Goal: Task Accomplishment & Management: Manage account settings

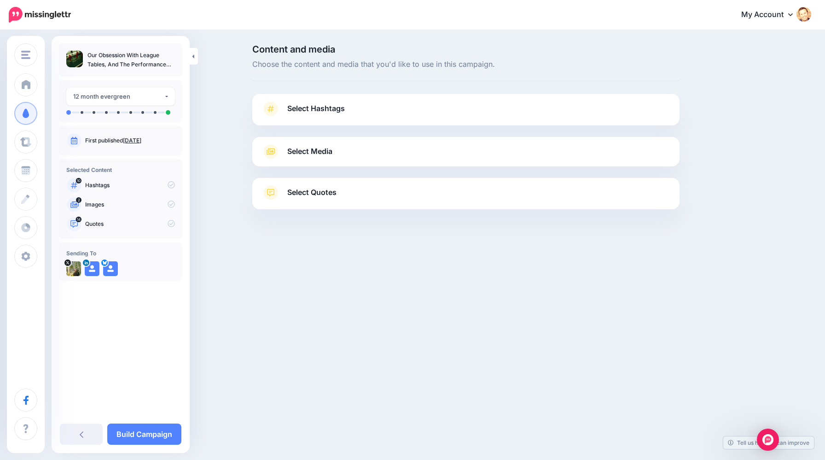
click at [324, 106] on span "Select Hashtags" at bounding box center [316, 108] width 58 height 12
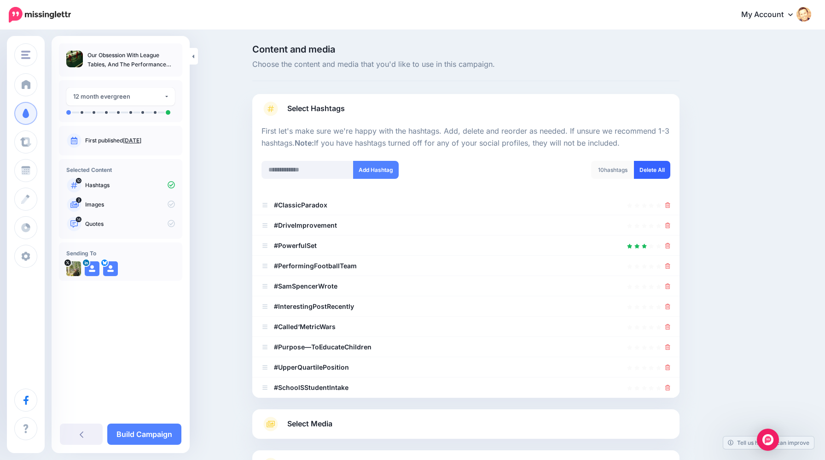
click at [654, 169] on link "Delete All" at bounding box center [652, 170] width 36 height 18
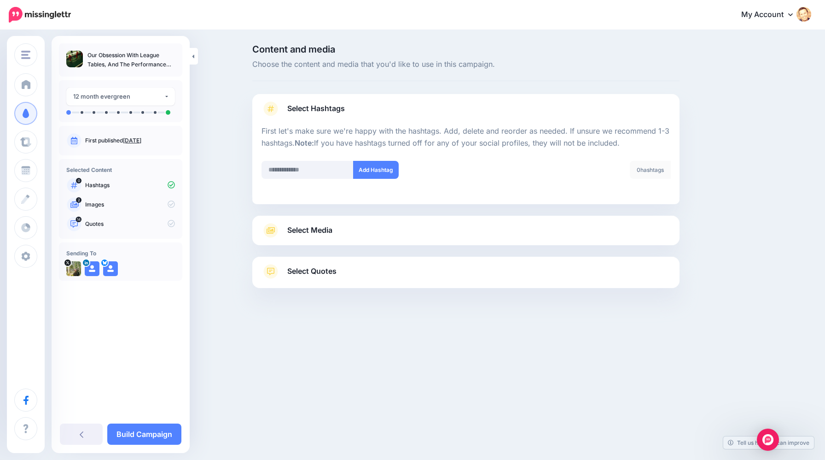
click at [328, 231] on span "Select Media" at bounding box center [309, 230] width 45 height 12
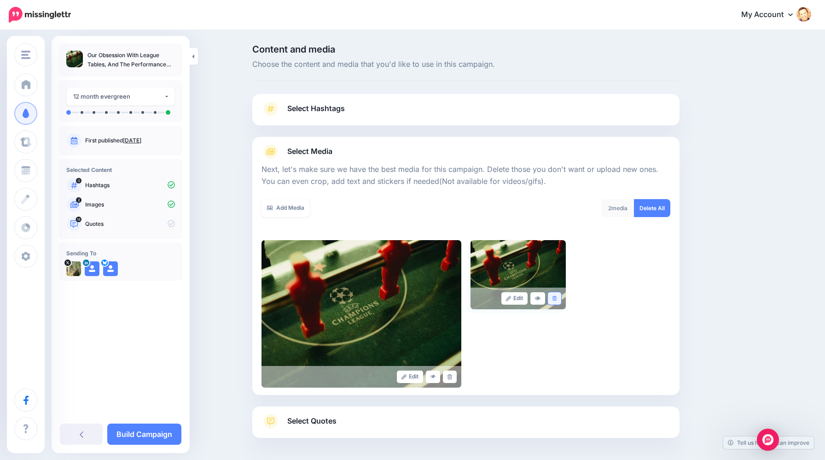
click at [554, 302] on link at bounding box center [554, 298] width 13 height 12
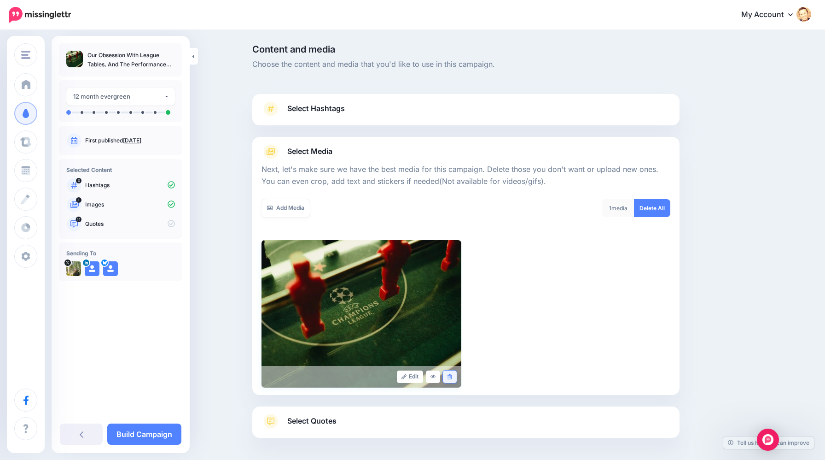
click at [455, 379] on link at bounding box center [449, 376] width 13 height 12
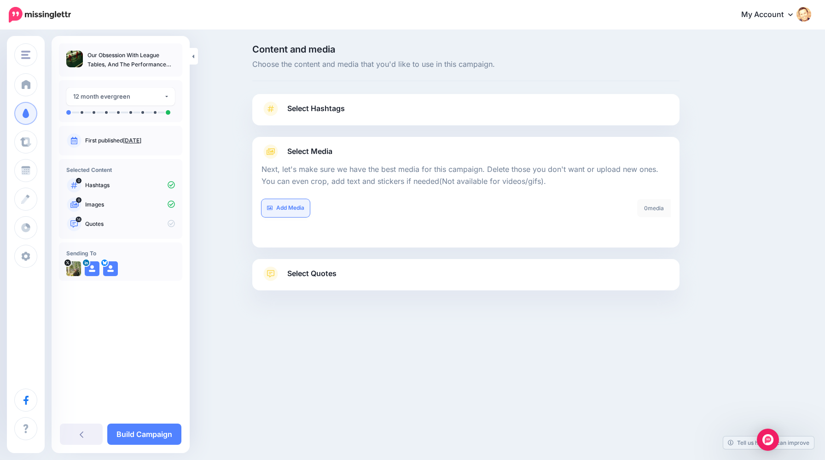
click at [293, 204] on link "Add Media" at bounding box center [286, 208] width 48 height 18
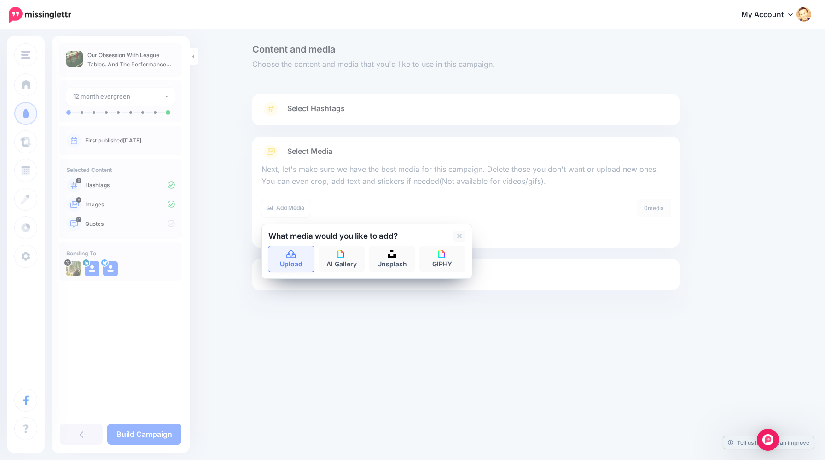
click at [291, 259] on link "Upload" at bounding box center [292, 259] width 46 height 26
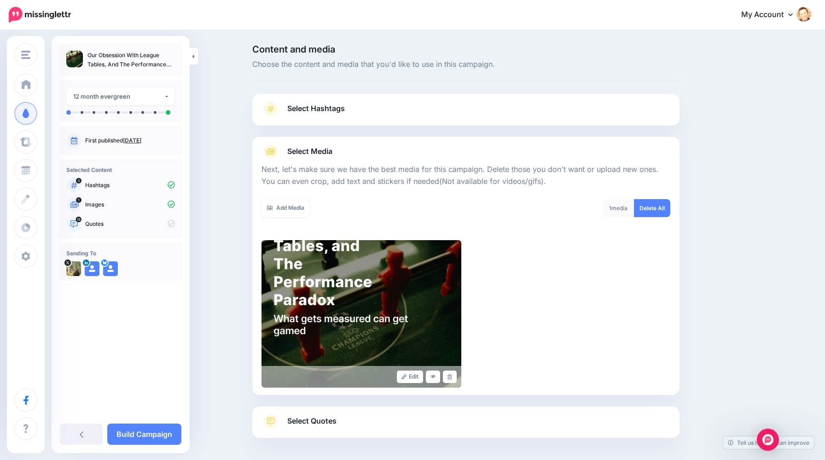
scroll to position [38, 0]
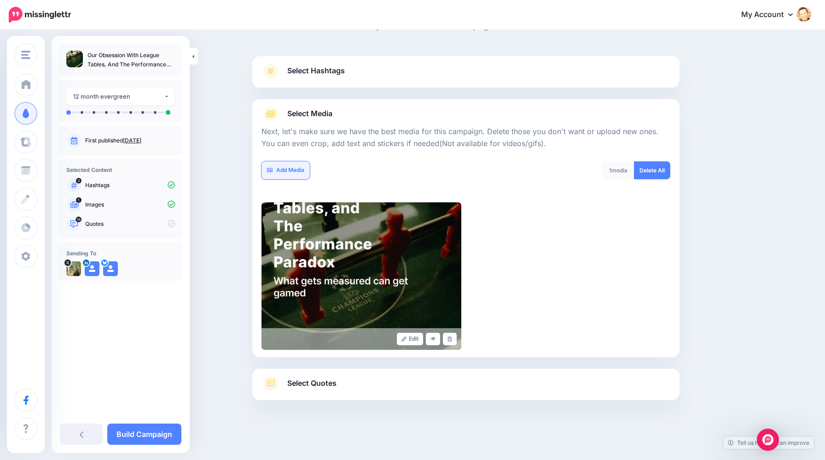
click at [296, 170] on link "Add Media" at bounding box center [286, 170] width 48 height 18
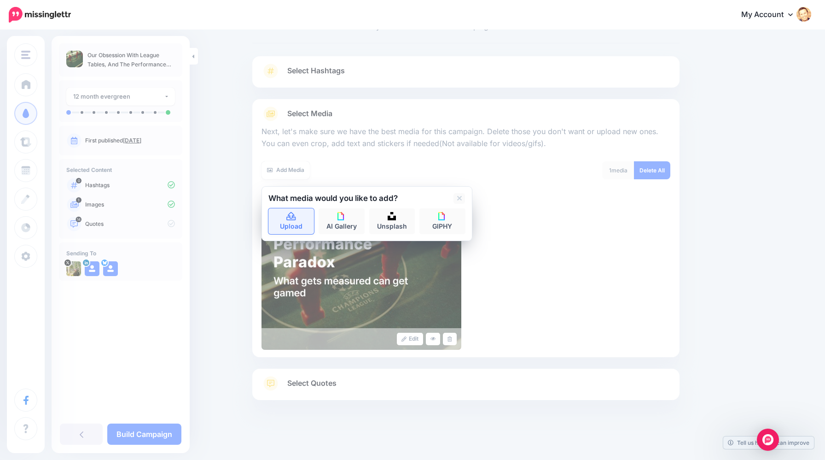
click at [296, 214] on icon at bounding box center [291, 216] width 11 height 8
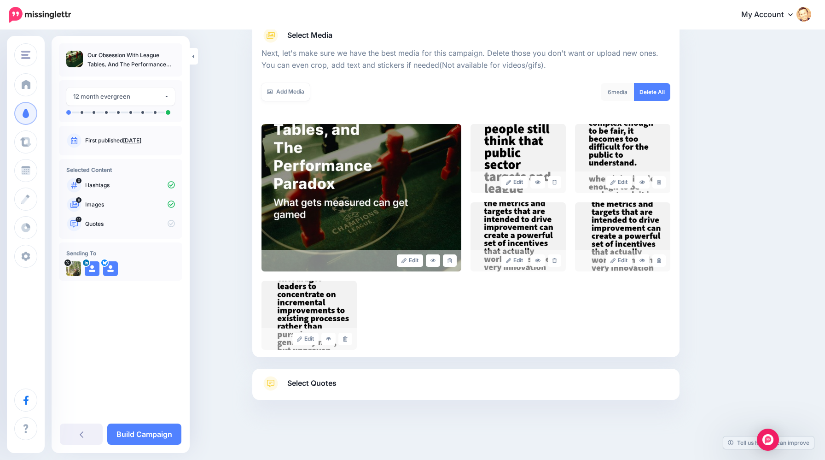
scroll to position [112, 0]
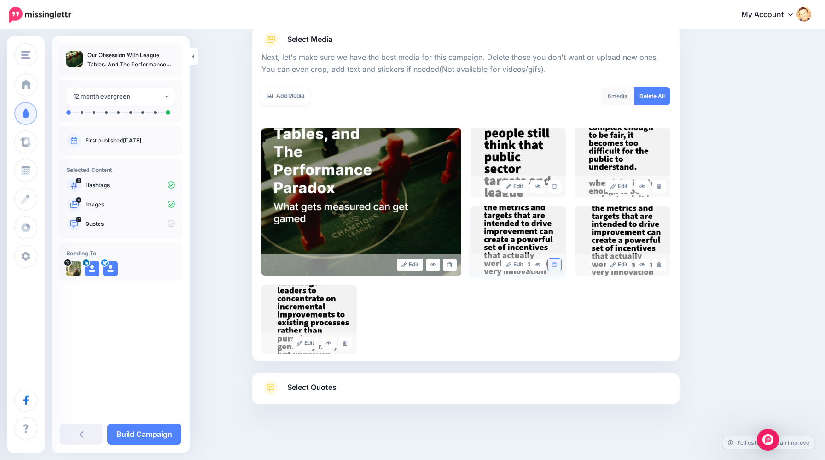
click at [557, 265] on link at bounding box center [554, 264] width 13 height 12
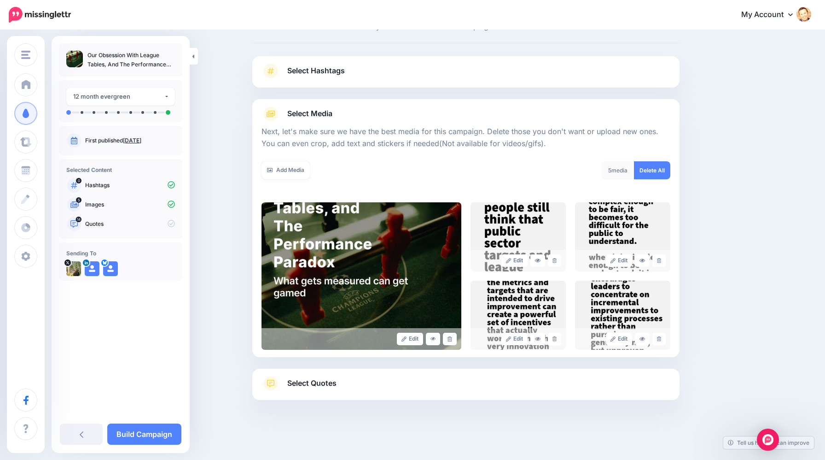
scroll to position [38, 0]
click at [320, 386] on span "Select Quotes" at bounding box center [311, 383] width 49 height 12
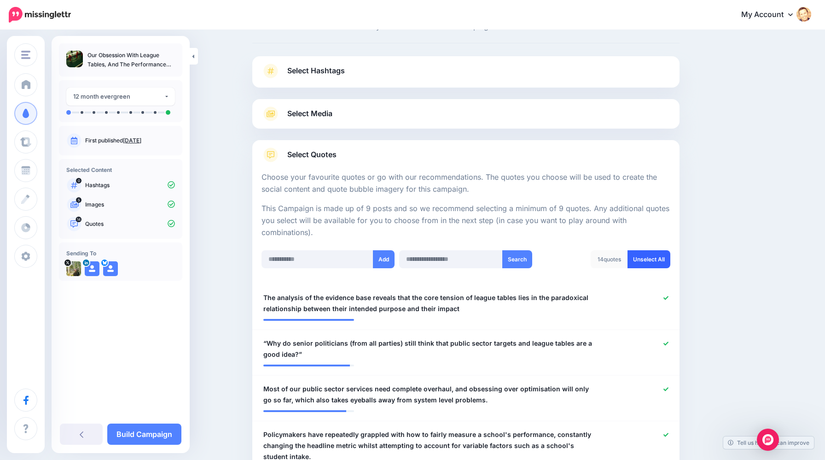
click at [648, 253] on link "Unselect All" at bounding box center [649, 259] width 43 height 18
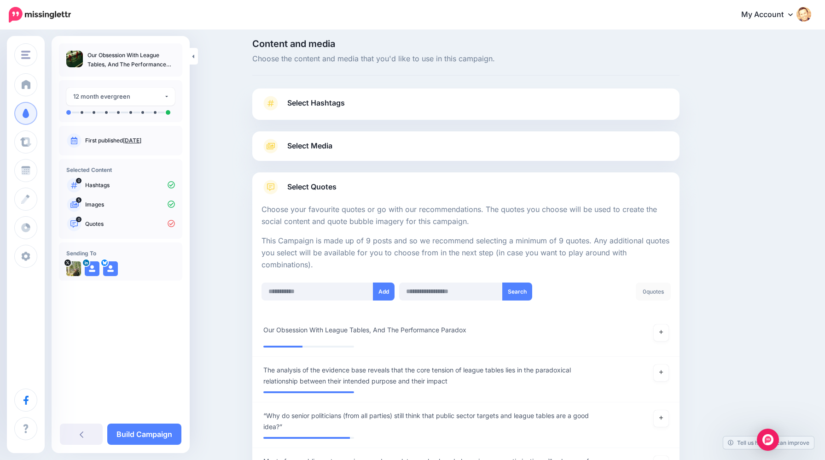
scroll to position [0, 0]
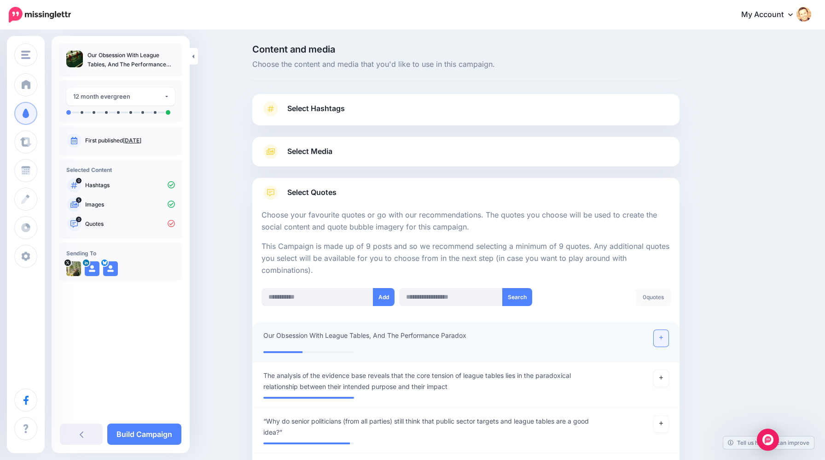
click at [665, 339] on link at bounding box center [661, 338] width 15 height 17
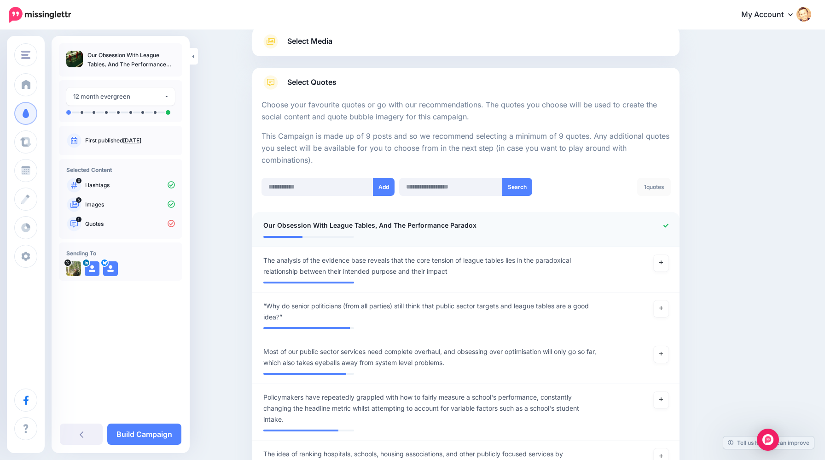
scroll to position [112, 0]
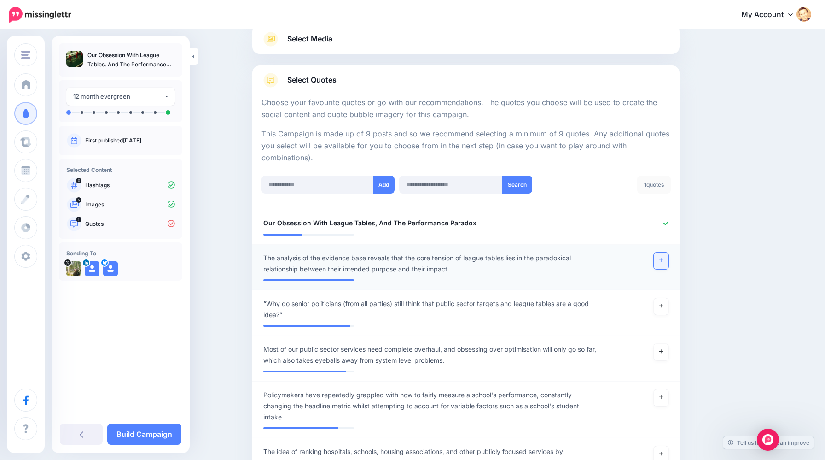
click at [662, 264] on link at bounding box center [661, 260] width 15 height 17
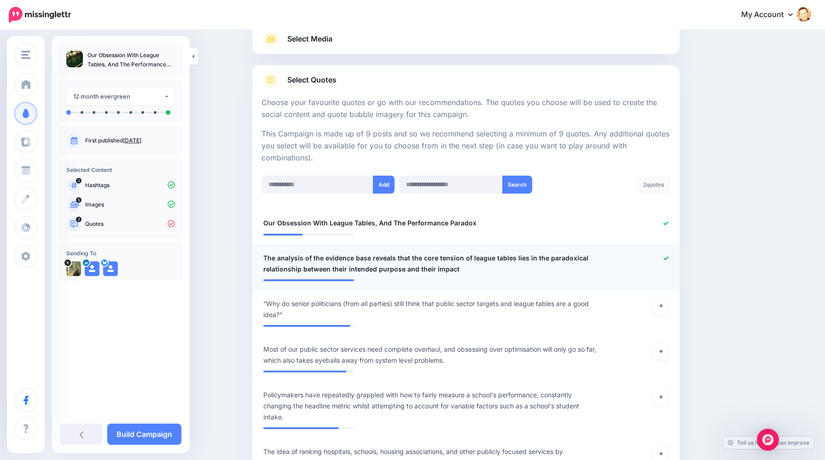
click at [338, 254] on span "The analysis of the evidence base reveals that the core tension of league table…" at bounding box center [431, 263] width 336 height 22
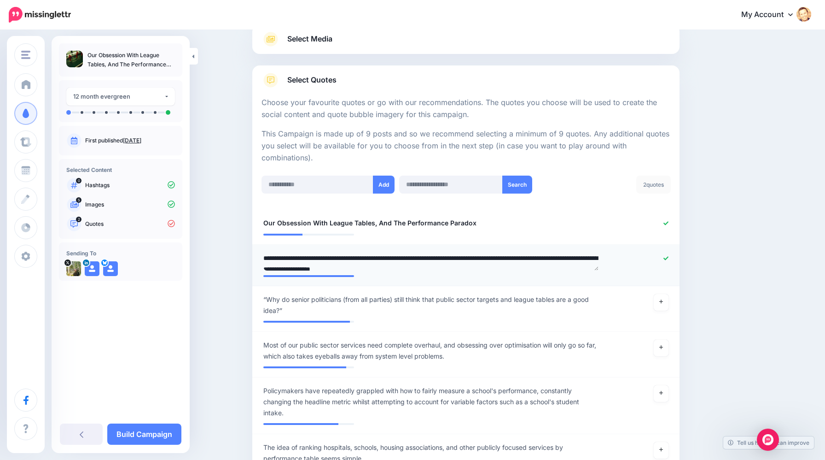
drag, startPoint x: 350, startPoint y: 259, endPoint x: 258, endPoint y: 257, distance: 91.7
click at [258, 257] on div "**********" at bounding box center [432, 261] width 350 height 18
click at [309, 259] on textarea "**********" at bounding box center [431, 261] width 336 height 18
type textarea "**********"
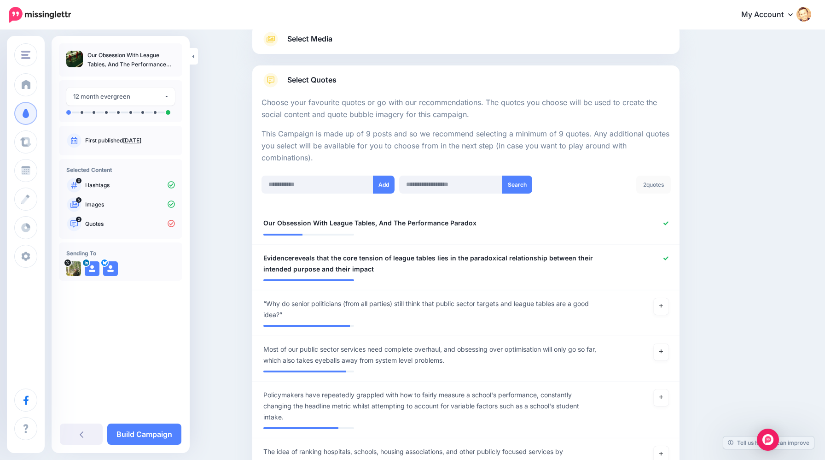
click at [663, 309] on link at bounding box center [661, 306] width 15 height 17
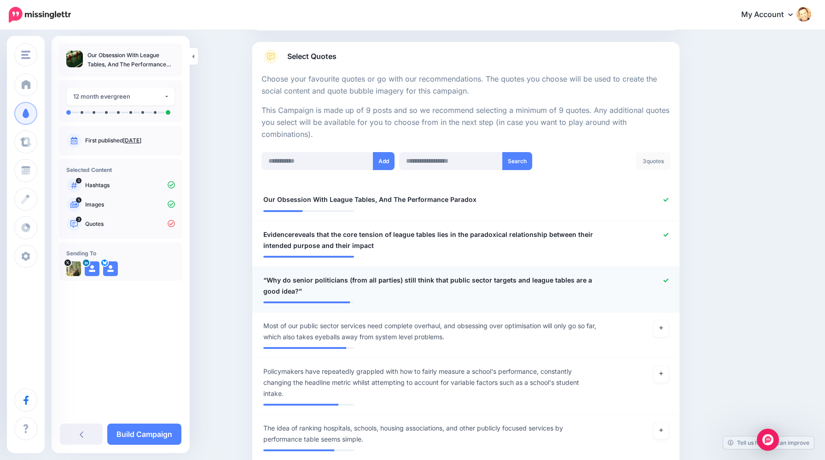
scroll to position [141, 0]
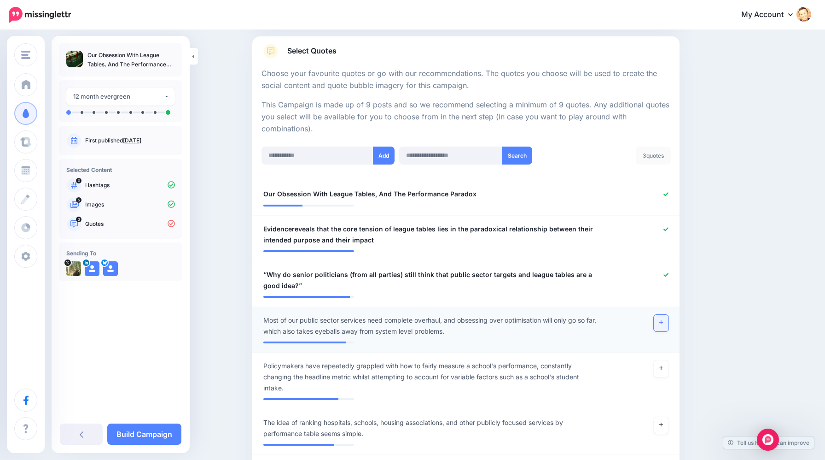
click at [658, 323] on link at bounding box center [661, 323] width 15 height 17
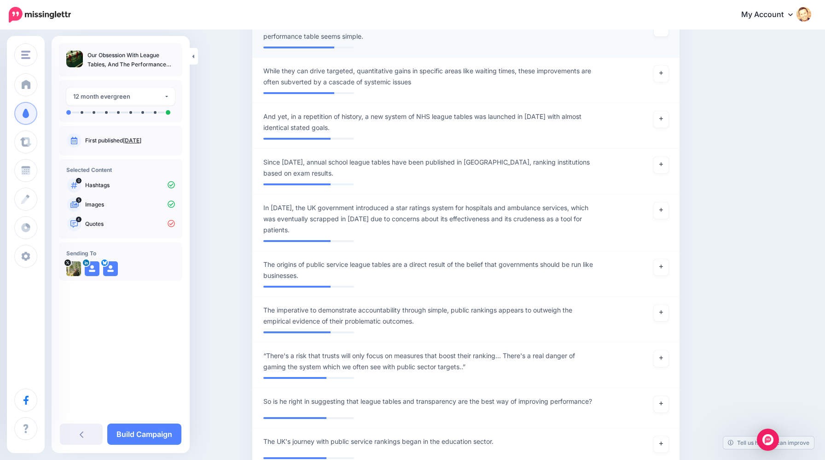
scroll to position [540, 0]
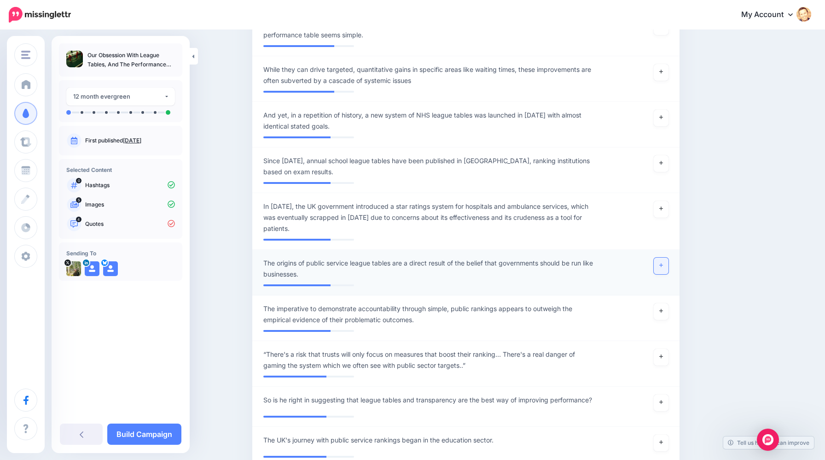
click at [661, 269] on link at bounding box center [661, 265] width 15 height 17
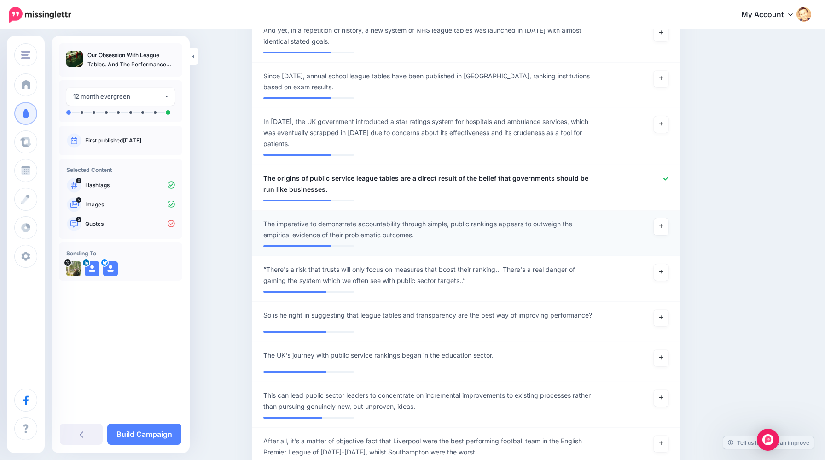
scroll to position [625, 0]
click at [668, 222] on link at bounding box center [661, 225] width 15 height 17
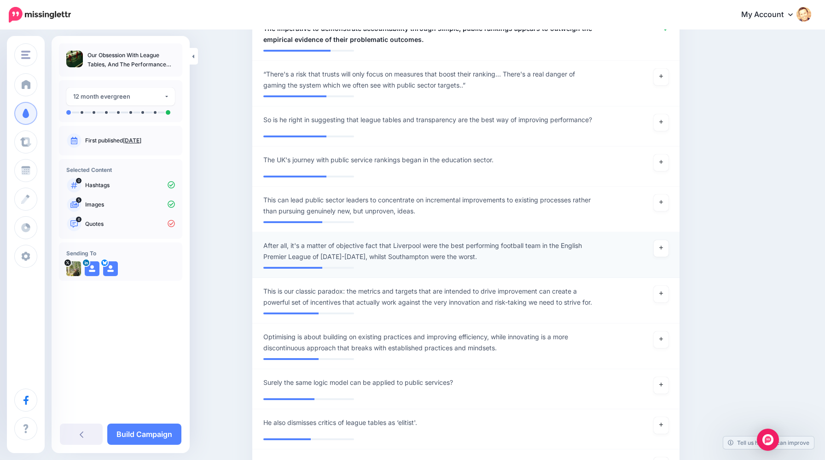
scroll to position [833, 0]
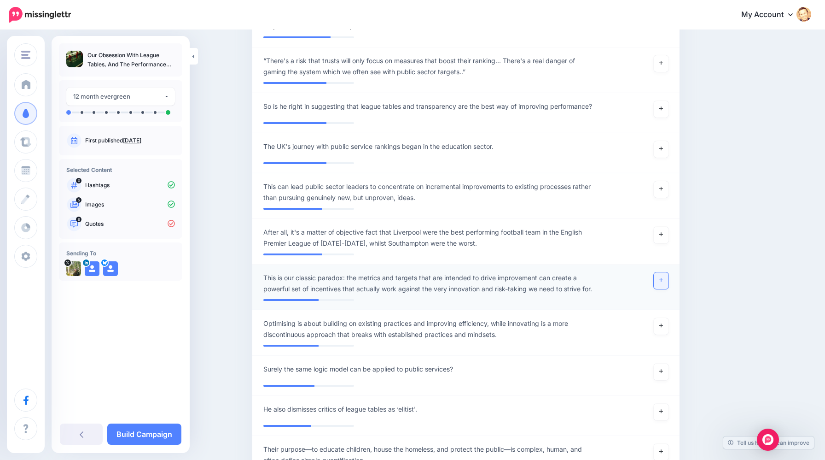
click at [666, 280] on link at bounding box center [661, 280] width 15 height 17
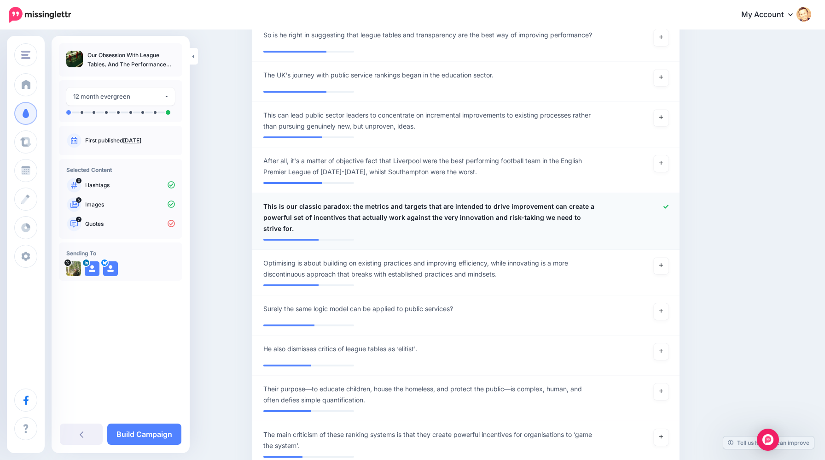
scroll to position [911, 0]
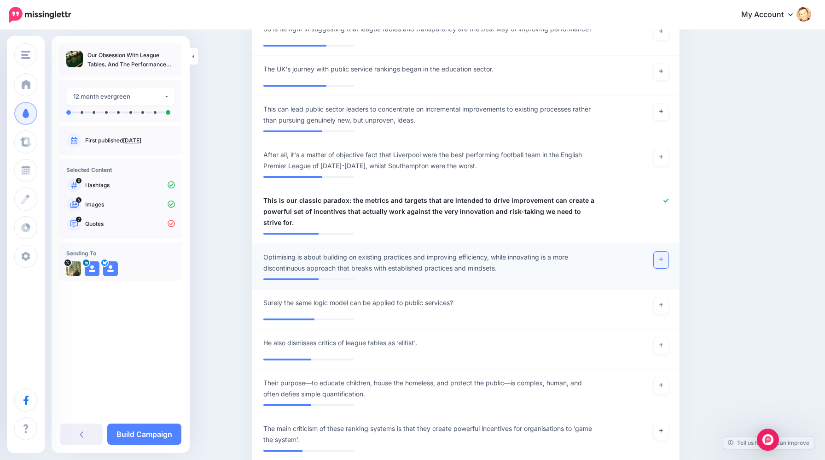
click at [658, 261] on link at bounding box center [661, 259] width 15 height 17
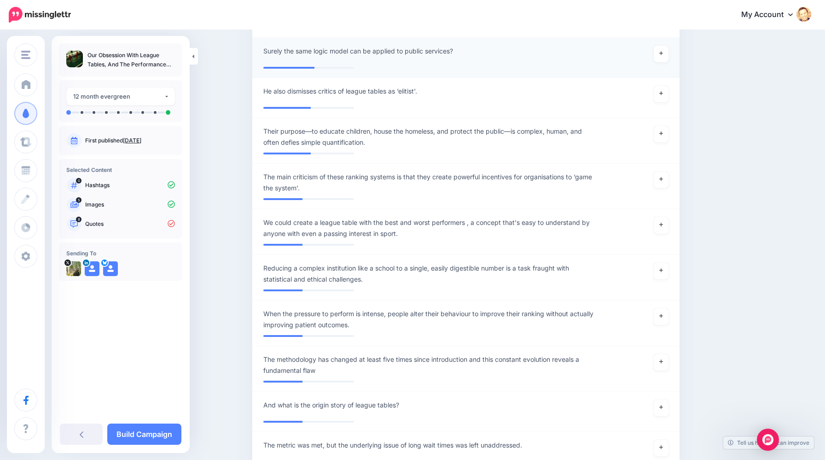
scroll to position [1164, 0]
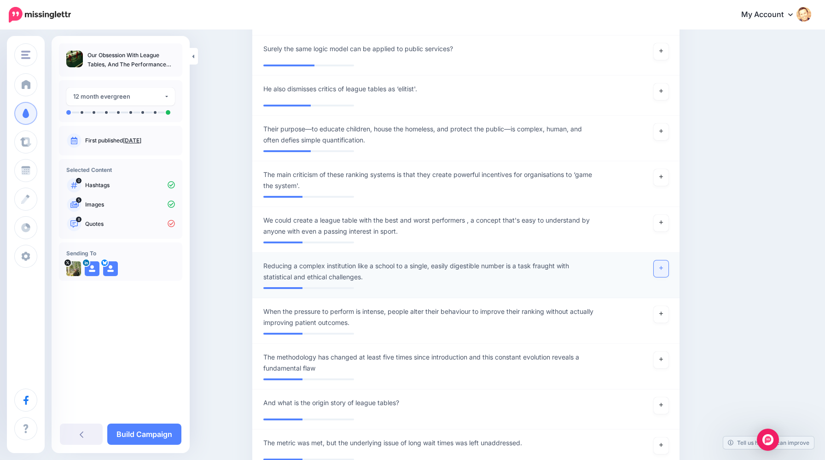
click at [660, 268] on icon at bounding box center [662, 268] width 4 height 4
click at [430, 267] on span "Reducing a complex institution like a school to a single, easily digestible num…" at bounding box center [431, 271] width 336 height 22
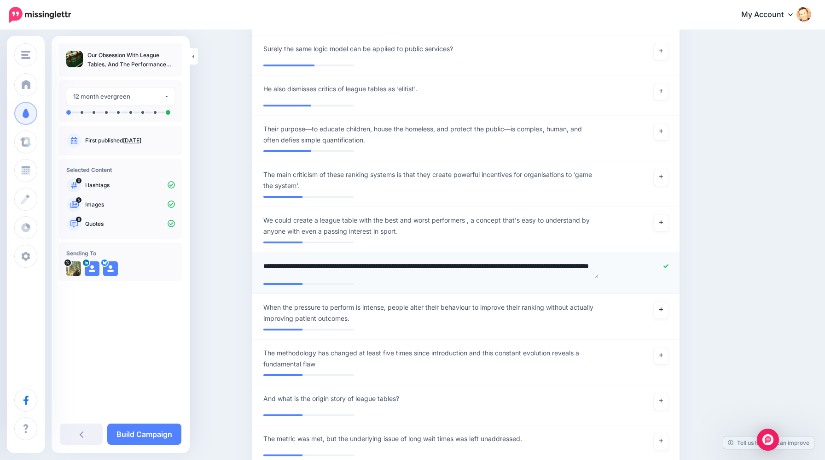
drag, startPoint x: 399, startPoint y: 268, endPoint x: 358, endPoint y: 268, distance: 41.5
click at [358, 268] on textarea "**********" at bounding box center [431, 269] width 336 height 18
type textarea "**********"
click at [699, 303] on div "Content and media Choose the content and media that you'd like to use in this c…" at bounding box center [510, 118] width 530 height 2477
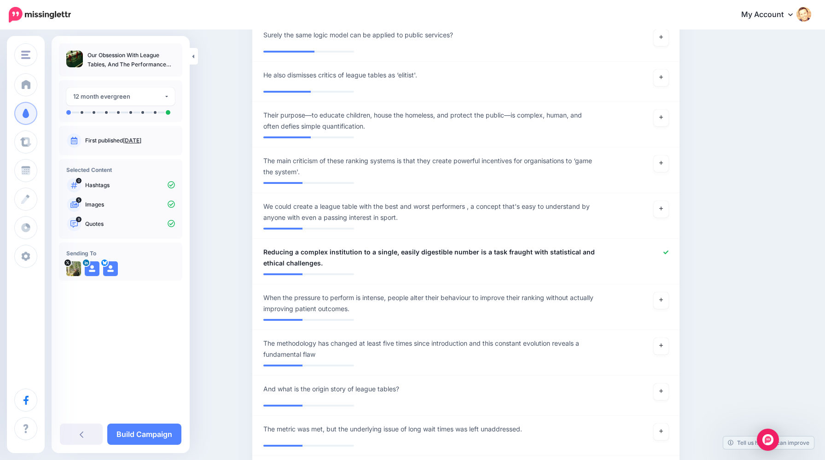
scroll to position [1180, 0]
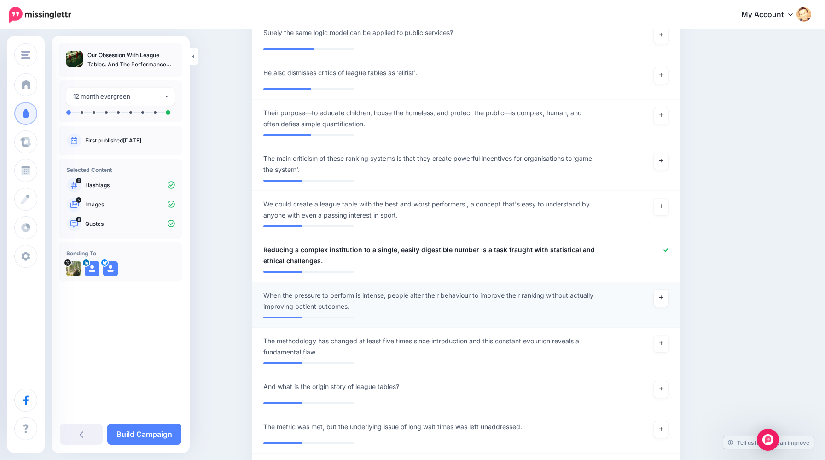
click at [263, 294] on div "**********" at bounding box center [432, 301] width 350 height 22
click at [264, 292] on span "When the pressure to perform is intense, people alter their behaviour to improv…" at bounding box center [431, 301] width 336 height 22
click at [723, 298] on div "Content and media Choose the content and media that you'd like to use in this c…" at bounding box center [510, 104] width 530 height 2481
click at [429, 306] on span "What gets measured gets gamed. When the pressure to perform is intense, people …" at bounding box center [431, 301] width 336 height 22
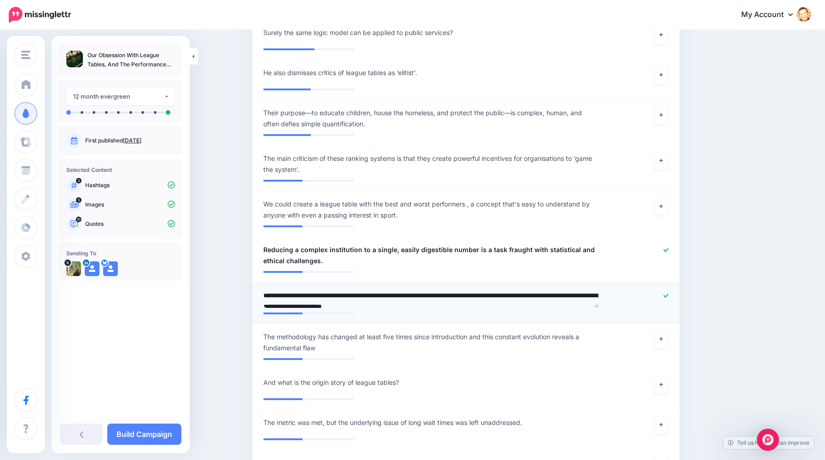
scroll to position [4, 0]
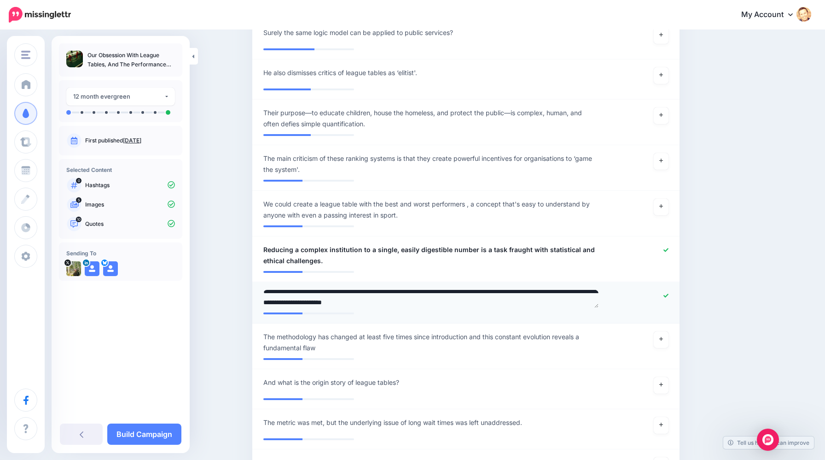
drag, startPoint x: 433, startPoint y: 307, endPoint x: 414, endPoint y: 303, distance: 19.8
click at [414, 303] on textarea "**********" at bounding box center [431, 299] width 336 height 18
type textarea "**********"
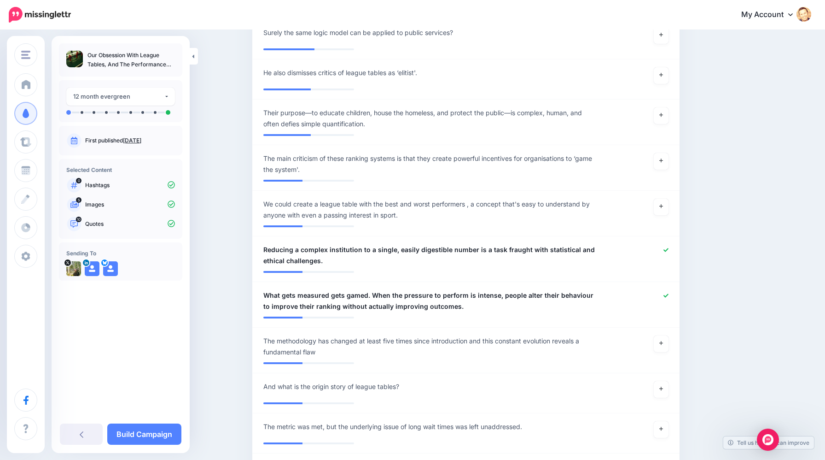
click at [738, 329] on div "Content and media Choose the content and media that you'd like to use in this c…" at bounding box center [510, 104] width 530 height 2481
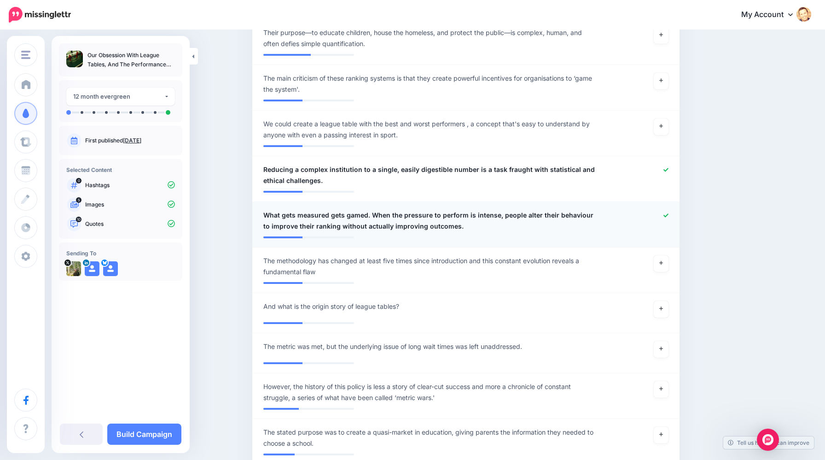
scroll to position [1262, 0]
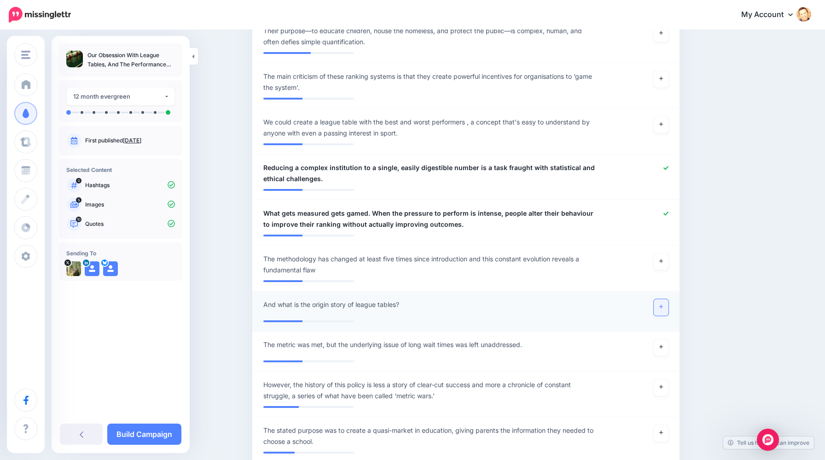
click at [660, 310] on link at bounding box center [661, 307] width 15 height 17
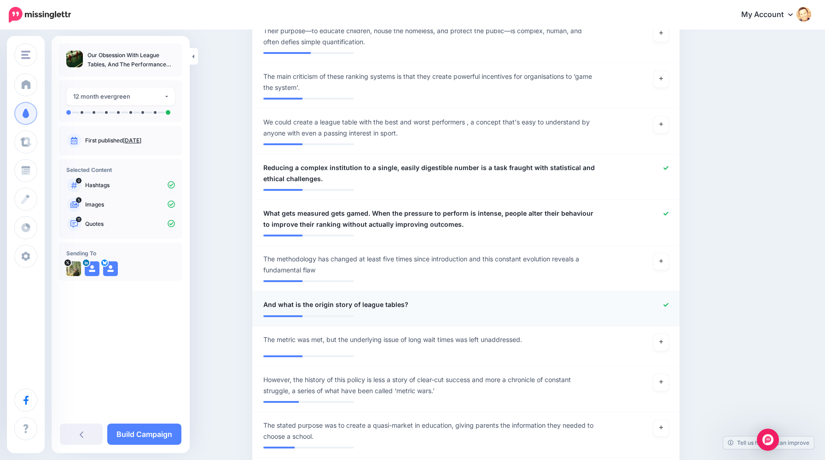
click at [280, 304] on span "And what is the origin story of league tables?" at bounding box center [335, 304] width 145 height 11
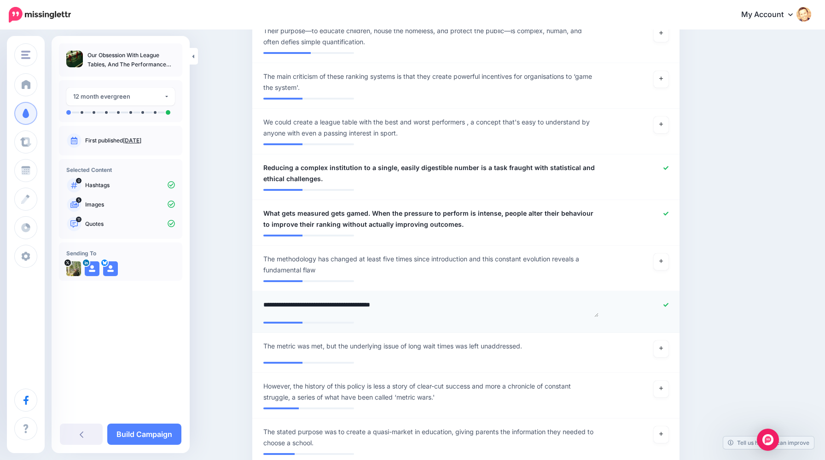
drag, startPoint x: 280, startPoint y: 304, endPoint x: 255, endPoint y: 304, distance: 25.3
click at [255, 304] on li "**********" at bounding box center [465, 311] width 427 height 41
type textarea "**********"
click at [732, 318] on div "Content and media Choose the content and media that you'd like to use in this c…" at bounding box center [510, 23] width 530 height 2482
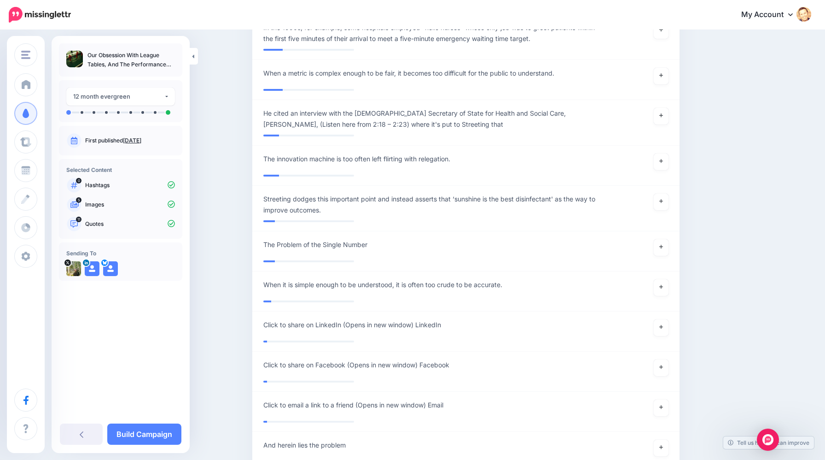
scroll to position [1932, 0]
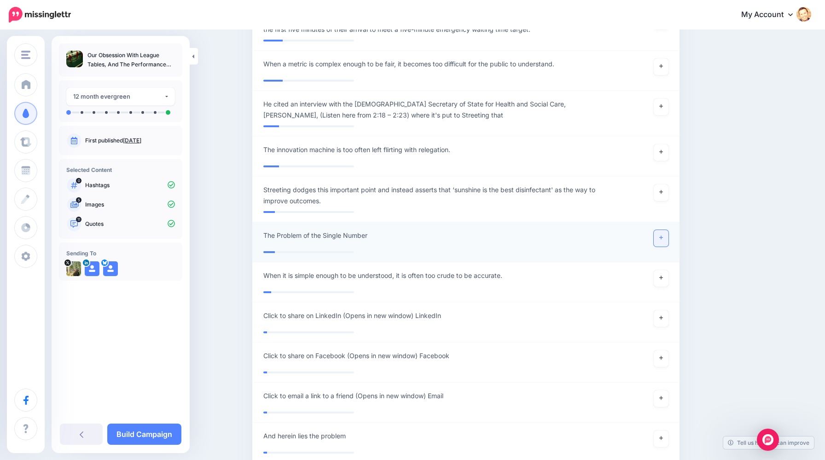
click at [663, 239] on icon at bounding box center [662, 237] width 4 height 5
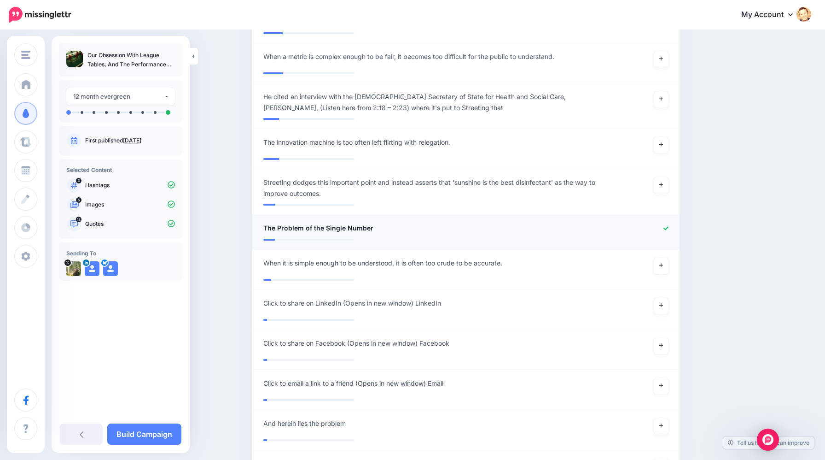
scroll to position [1941, 0]
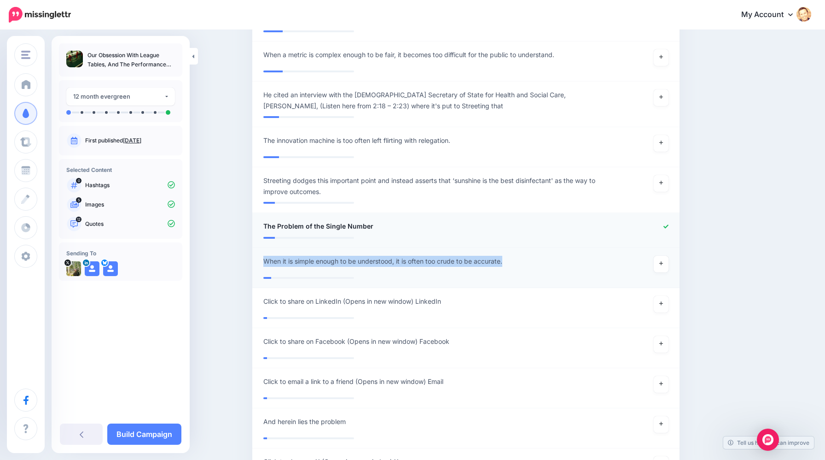
drag, startPoint x: 508, startPoint y: 261, endPoint x: 263, endPoint y: 260, distance: 245.0
click at [263, 260] on div "**********" at bounding box center [432, 264] width 350 height 17
copy span "When it is simple enough to be understood, it is often too crude to be accurate."
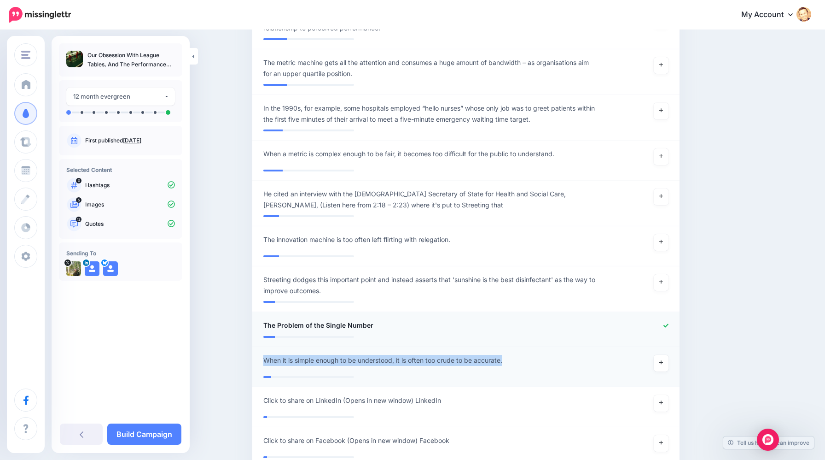
scroll to position [1824, 0]
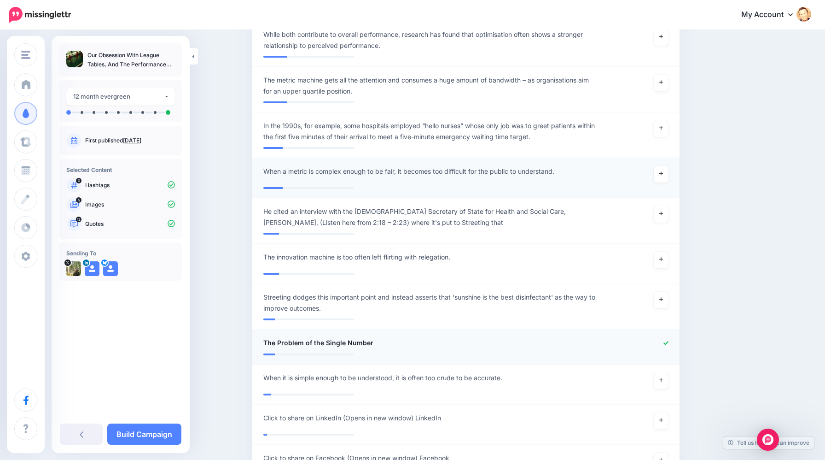
click at [515, 177] on div "**********" at bounding box center [432, 174] width 350 height 17
click at [660, 170] on link at bounding box center [661, 174] width 15 height 17
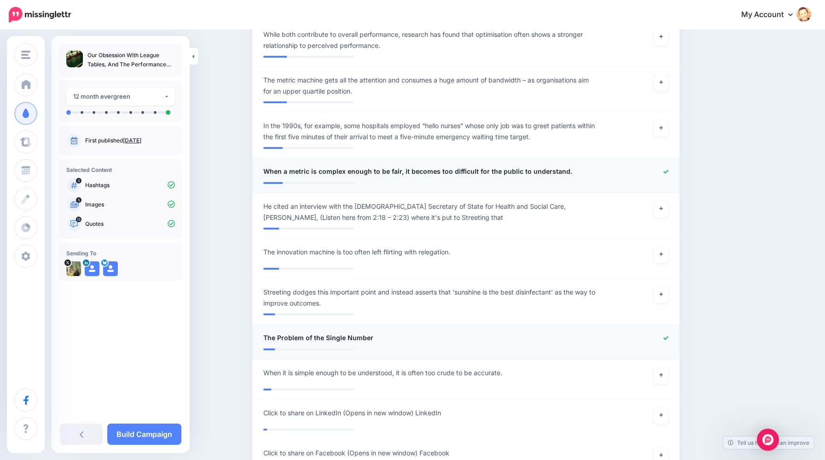
click at [592, 174] on div "**********" at bounding box center [432, 172] width 350 height 12
click at [567, 172] on div "**********" at bounding box center [432, 172] width 350 height 12
click at [557, 168] on span "When a metric is complex enough to be fair, it becomes too difficult for the pu…" at bounding box center [417, 171] width 309 height 11
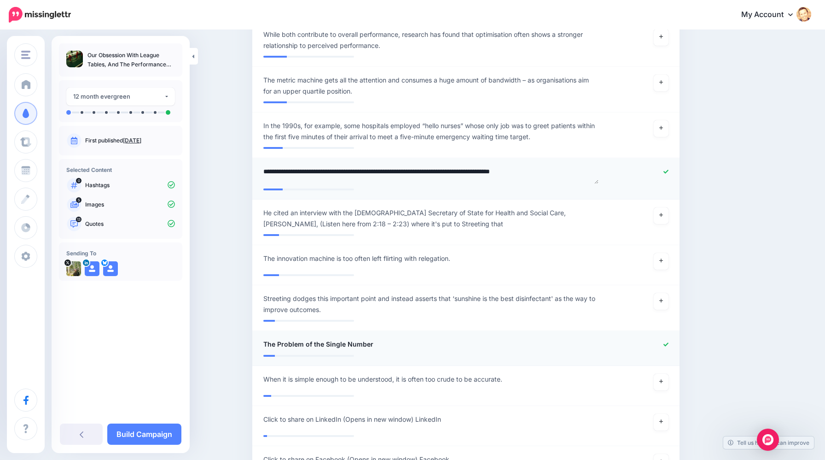
click at [560, 168] on textarea "**********" at bounding box center [431, 175] width 336 height 18
paste textarea "**********"
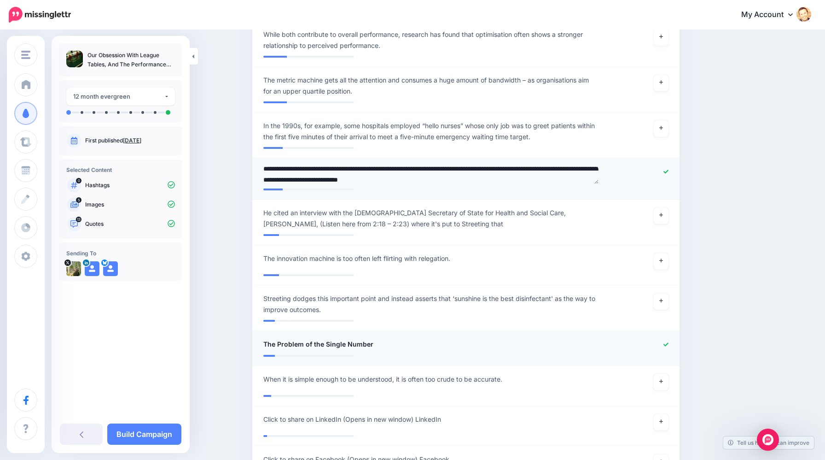
click at [555, 169] on textarea "**********" at bounding box center [431, 175] width 336 height 18
click at [558, 169] on textarea "**********" at bounding box center [431, 175] width 336 height 18
type textarea "**********"
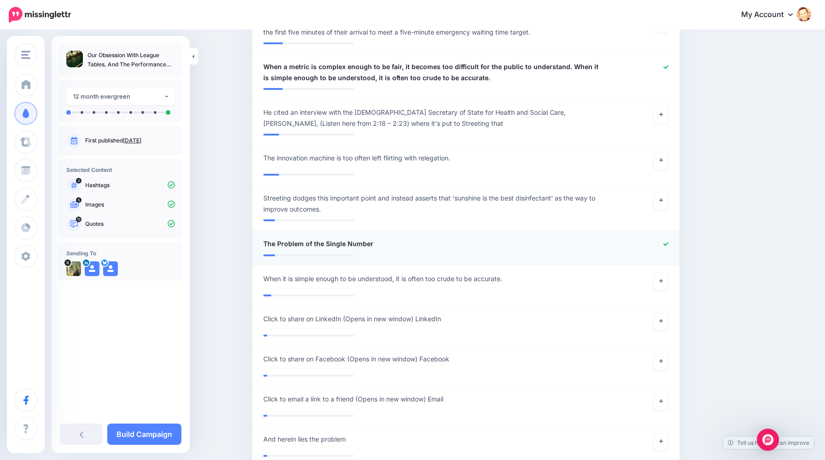
scroll to position [2074, 0]
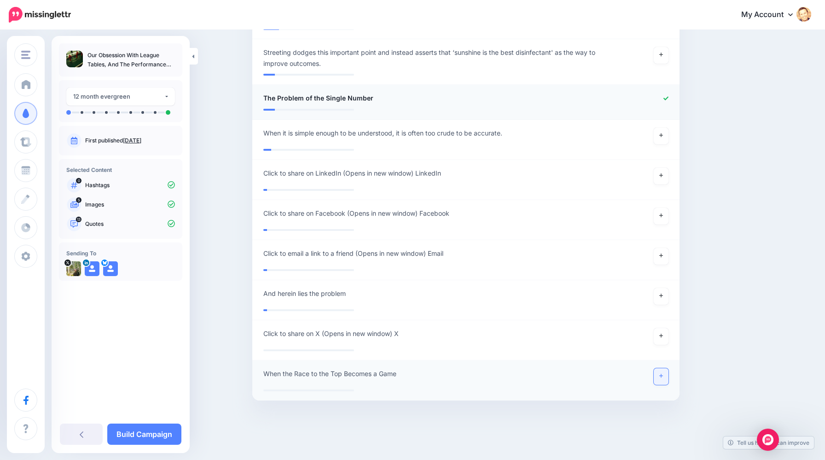
click at [662, 380] on link at bounding box center [661, 376] width 15 height 17
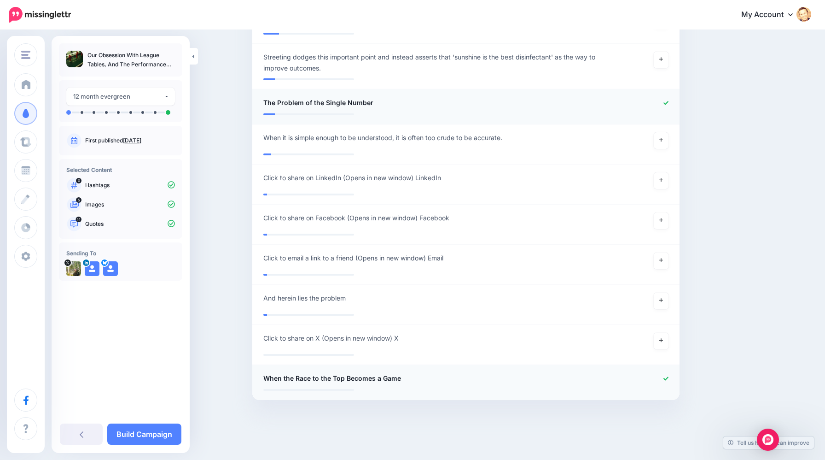
scroll to position [2069, 0]
click at [156, 435] on link "Build Campaign" at bounding box center [144, 433] width 74 height 21
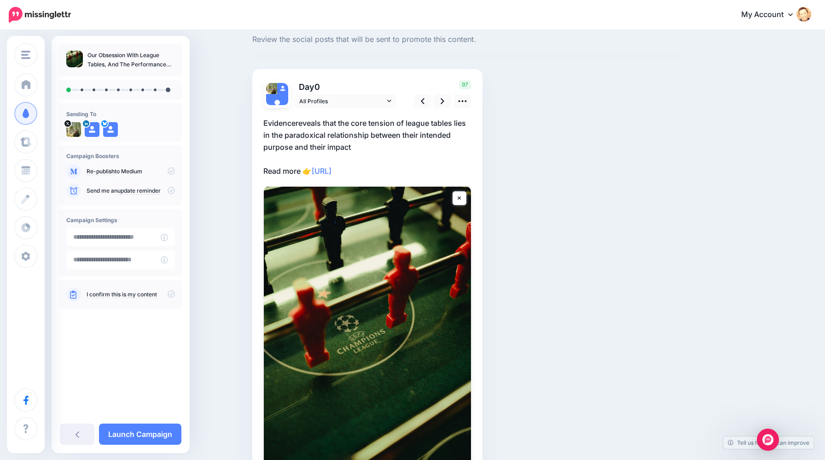
scroll to position [17, 0]
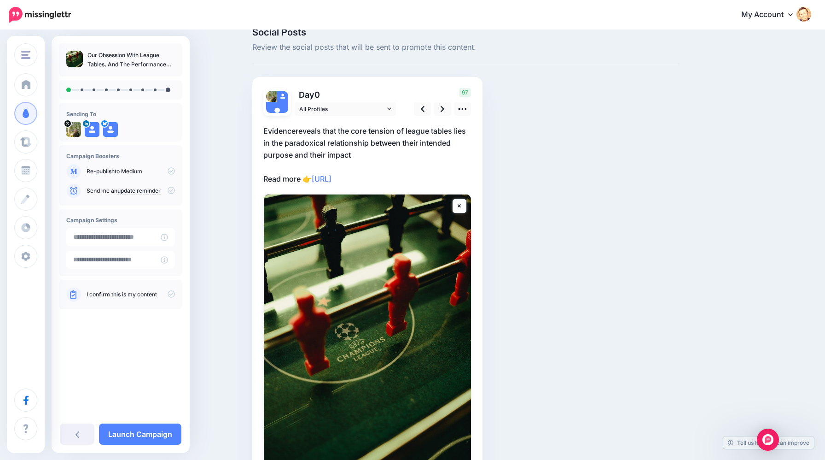
click at [311, 156] on p "Evidencereveals that the core tension of league tables lies in the paradoxical …" at bounding box center [367, 155] width 208 height 60
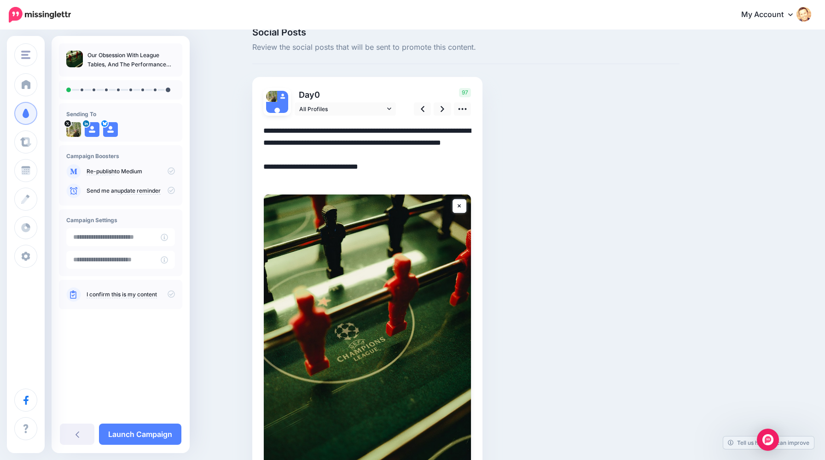
click at [292, 129] on textarea "**********" at bounding box center [367, 155] width 208 height 60
click at [294, 130] on textarea "**********" at bounding box center [367, 155] width 208 height 60
click at [407, 155] on textarea "**********" at bounding box center [367, 155] width 208 height 60
type textarea "**********"
click at [461, 107] on icon at bounding box center [463, 109] width 10 height 10
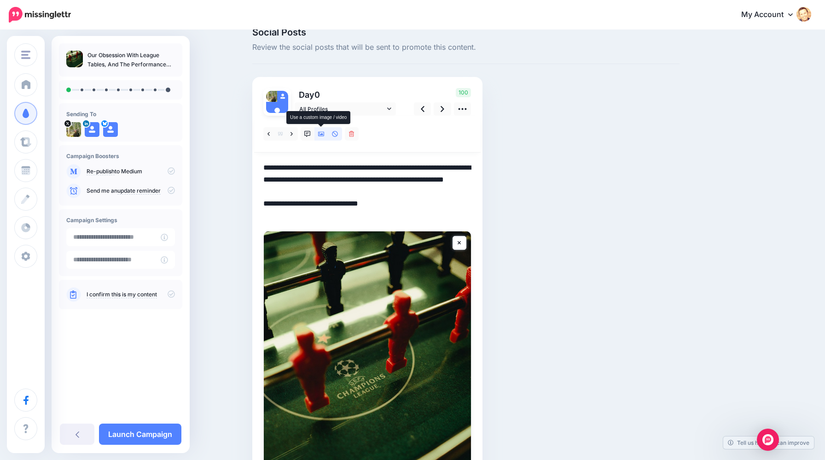
click at [321, 133] on icon at bounding box center [321, 134] width 6 height 6
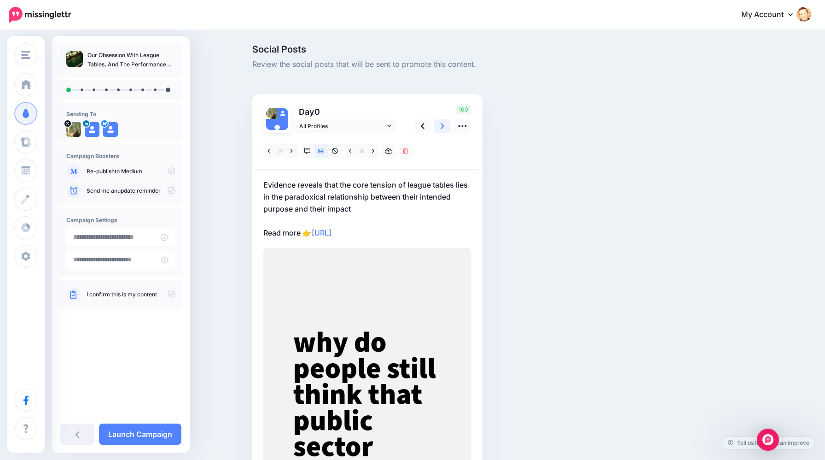
click at [441, 129] on icon at bounding box center [443, 126] width 4 height 10
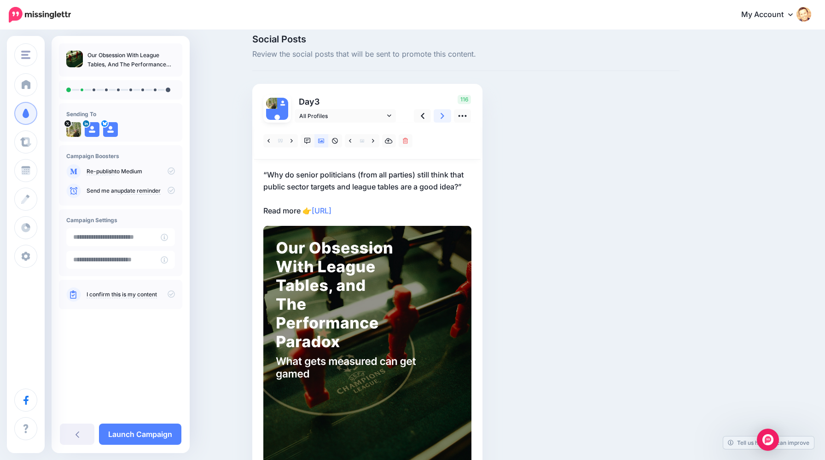
scroll to position [6, 0]
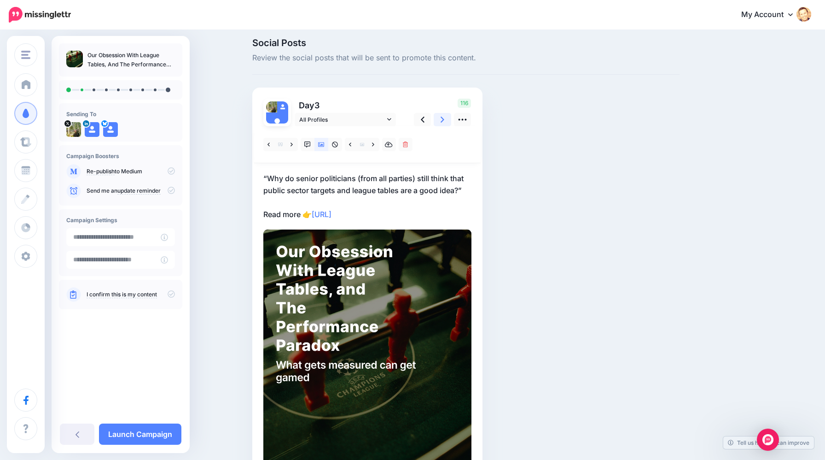
click at [443, 123] on icon at bounding box center [443, 120] width 4 height 10
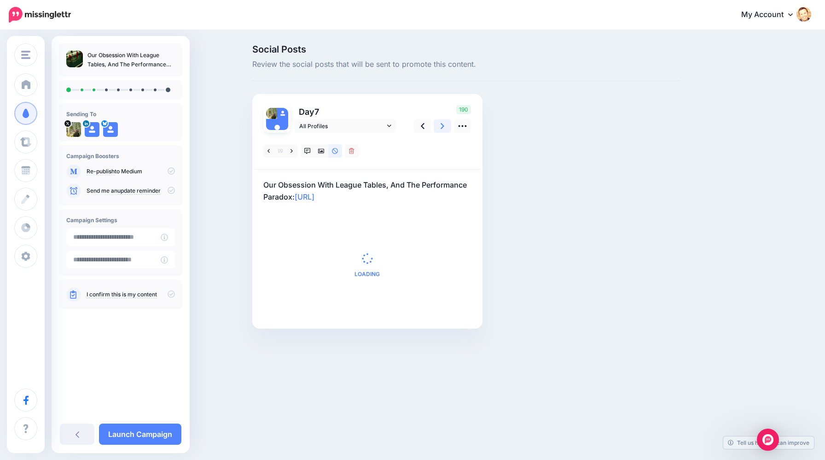
scroll to position [0, 0]
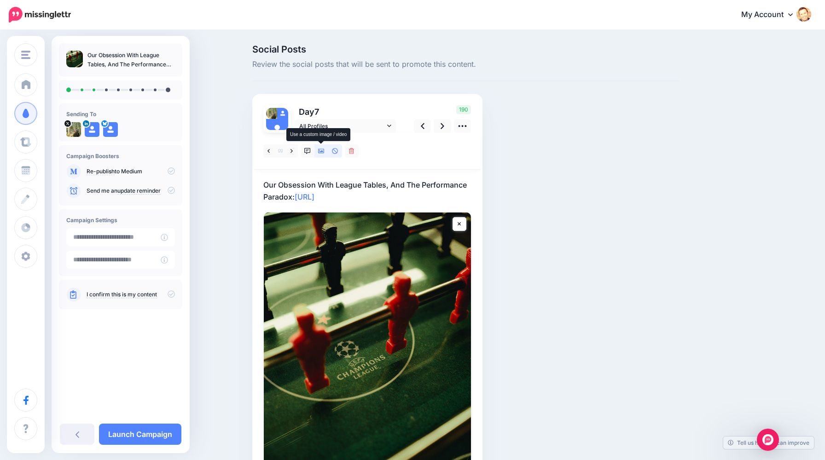
click at [321, 149] on icon at bounding box center [321, 151] width 6 height 5
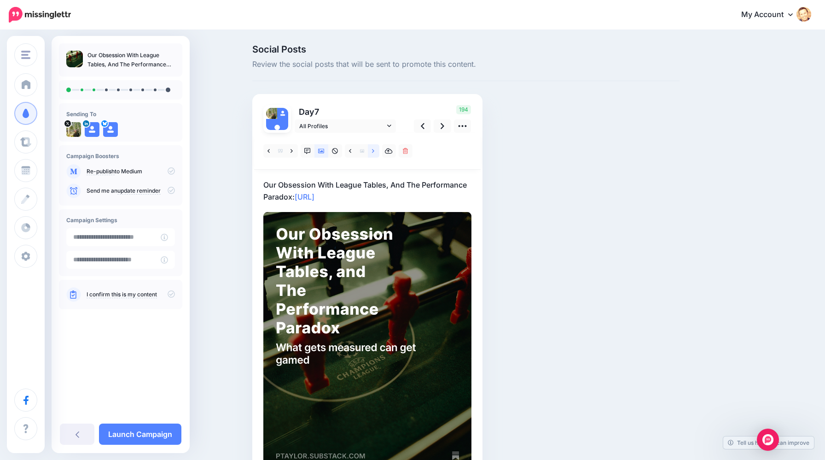
click at [374, 153] on icon at bounding box center [373, 151] width 2 height 6
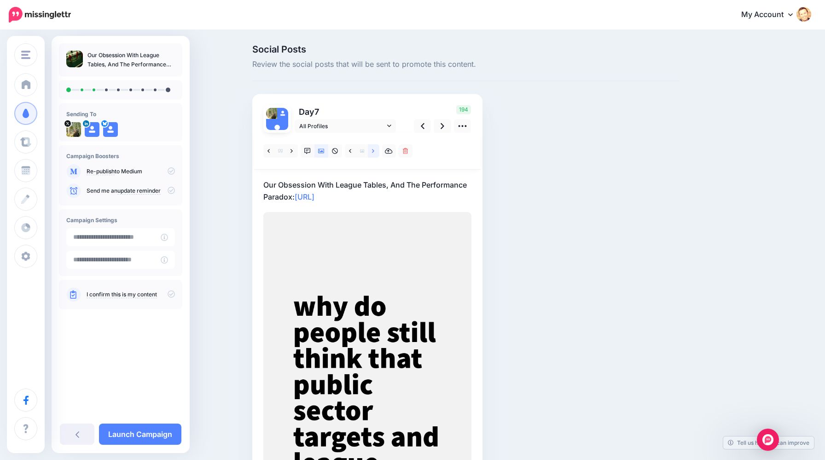
click at [374, 153] on icon at bounding box center [373, 151] width 2 height 6
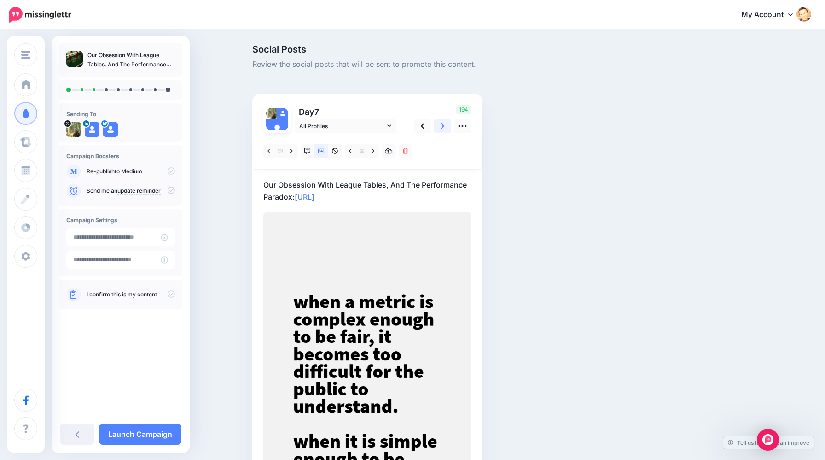
click at [443, 126] on icon at bounding box center [443, 126] width 4 height 10
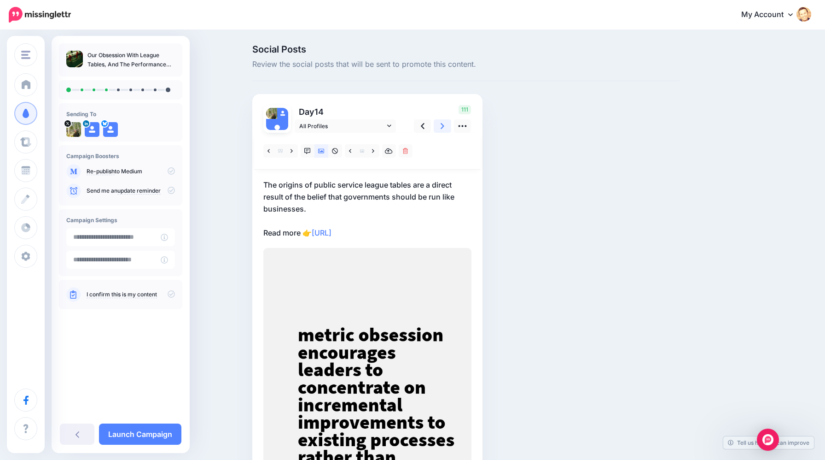
click at [443, 126] on icon at bounding box center [443, 126] width 4 height 10
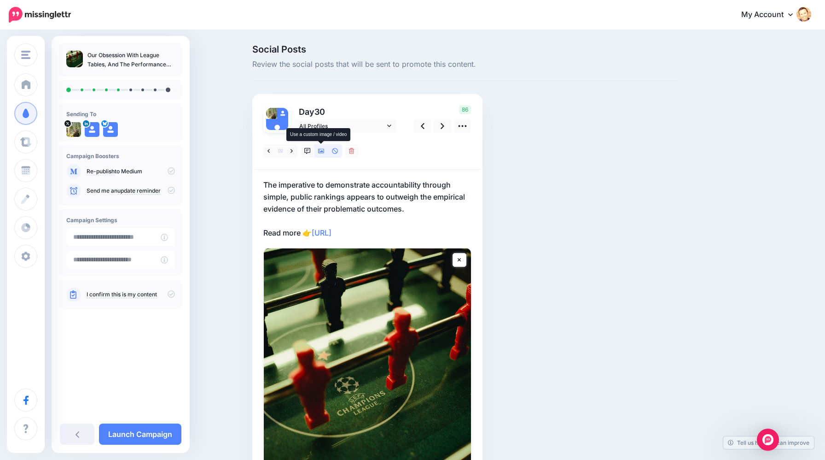
click at [321, 153] on icon at bounding box center [321, 151] width 6 height 5
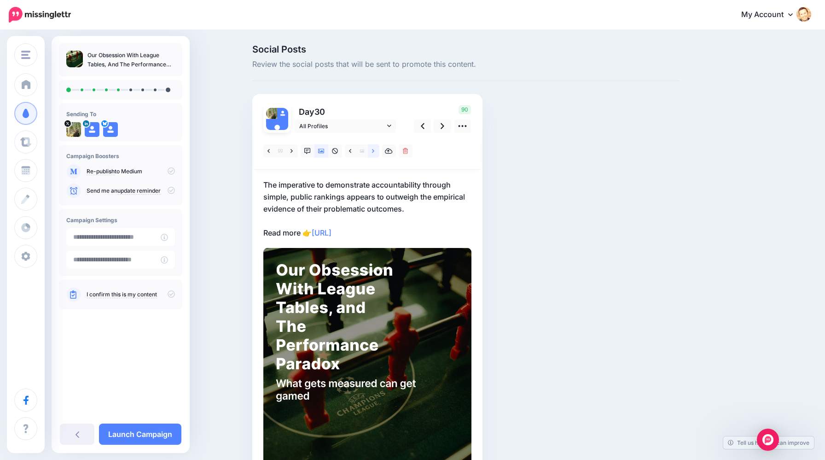
click at [374, 155] on link at bounding box center [374, 150] width 12 height 13
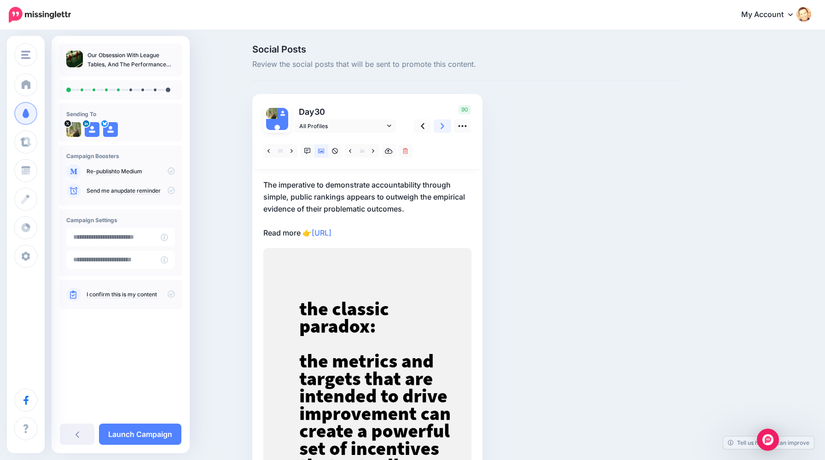
click at [443, 129] on icon at bounding box center [443, 126] width 4 height 10
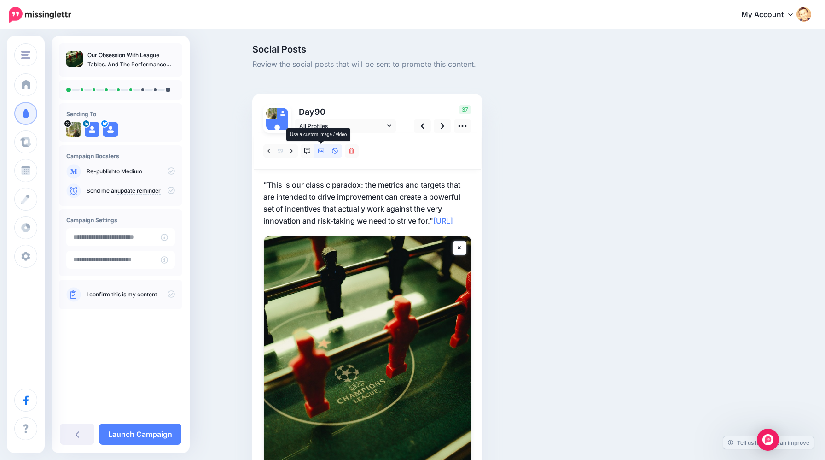
click at [322, 154] on link at bounding box center [322, 150] width 14 height 13
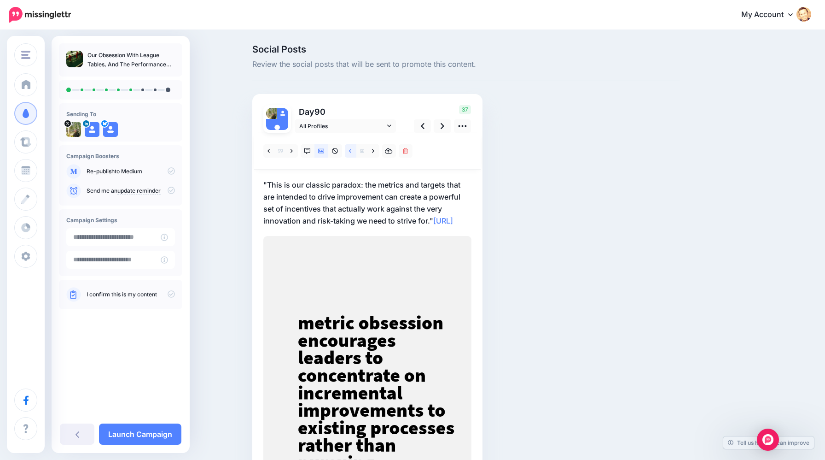
click at [353, 155] on link at bounding box center [351, 150] width 12 height 13
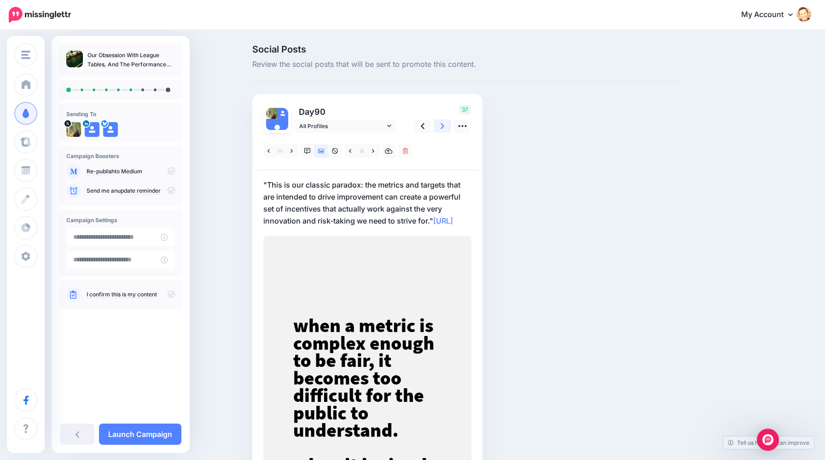
click at [443, 129] on icon at bounding box center [443, 126] width 4 height 10
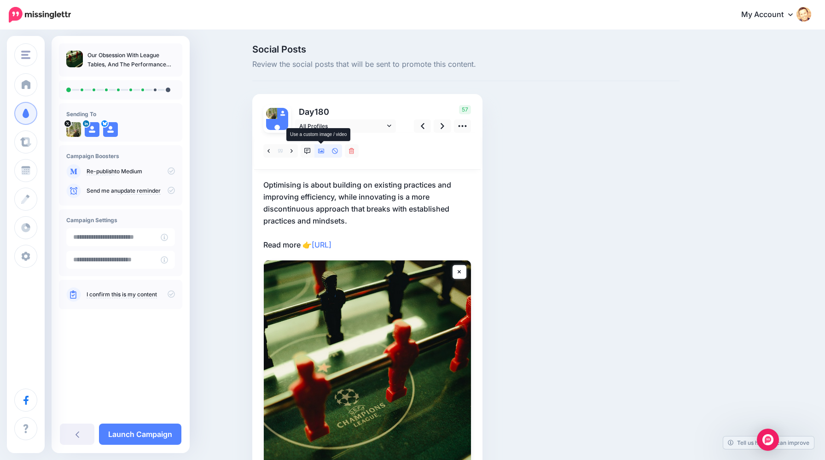
click at [321, 154] on link at bounding box center [322, 150] width 14 height 13
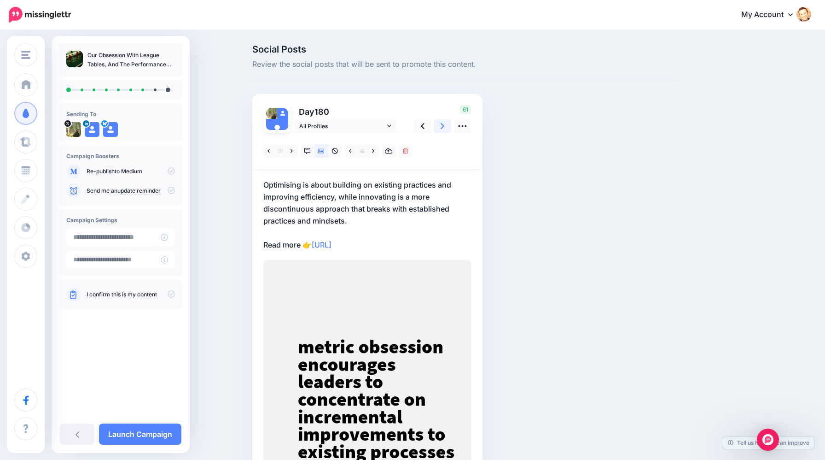
click at [441, 126] on icon at bounding box center [443, 126] width 4 height 10
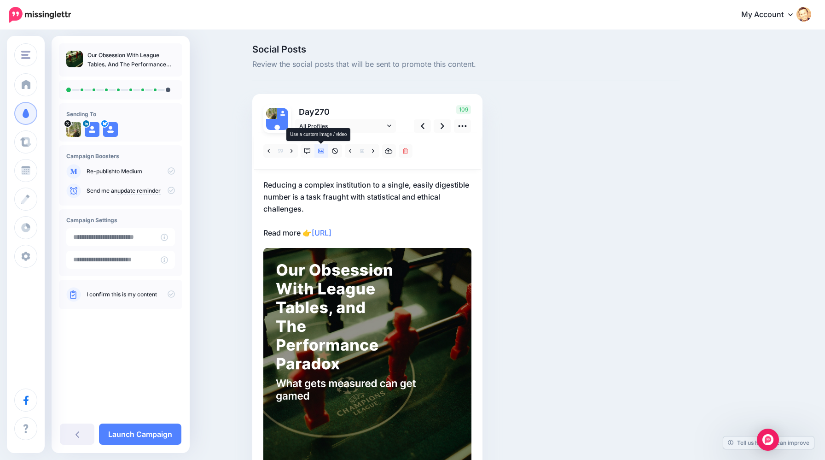
click at [321, 152] on icon at bounding box center [321, 151] width 6 height 6
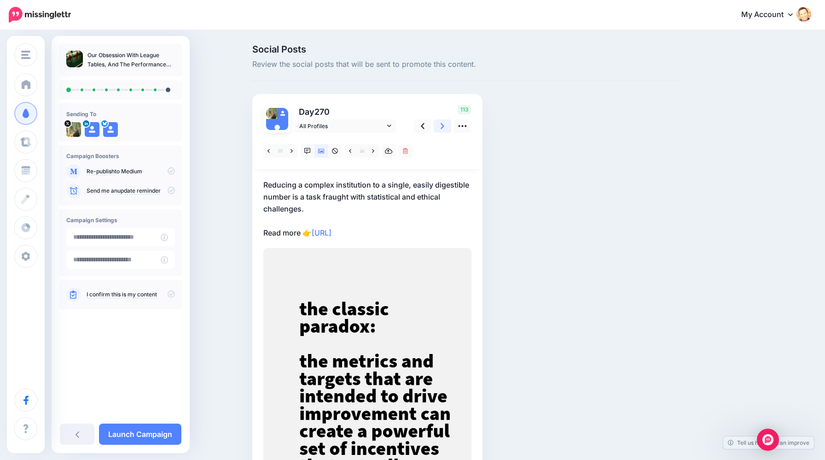
click at [441, 129] on icon at bounding box center [443, 126] width 4 height 10
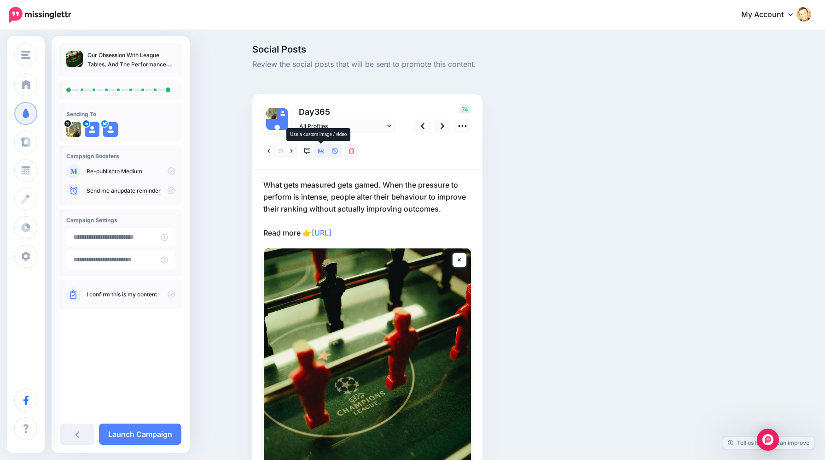
click at [321, 152] on icon at bounding box center [321, 151] width 6 height 5
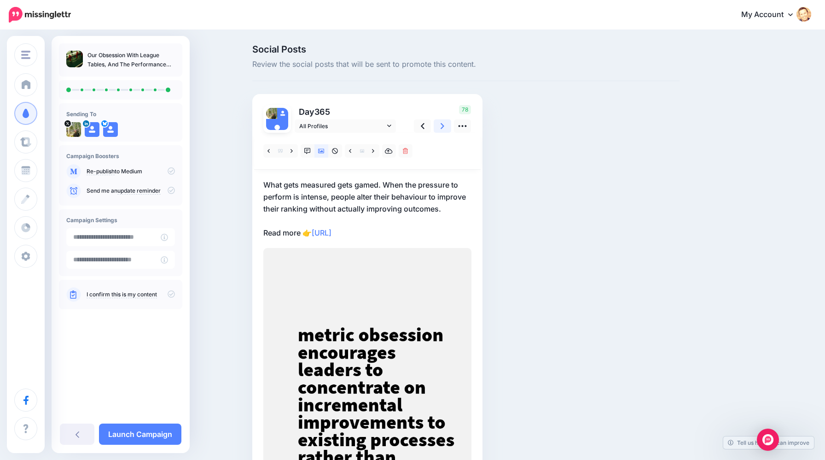
click at [440, 127] on link at bounding box center [443, 125] width 18 height 13
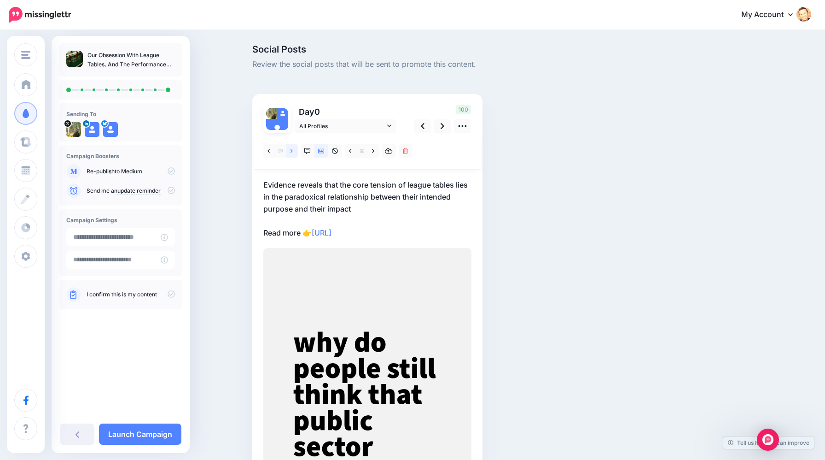
click at [292, 156] on link at bounding box center [292, 150] width 12 height 13
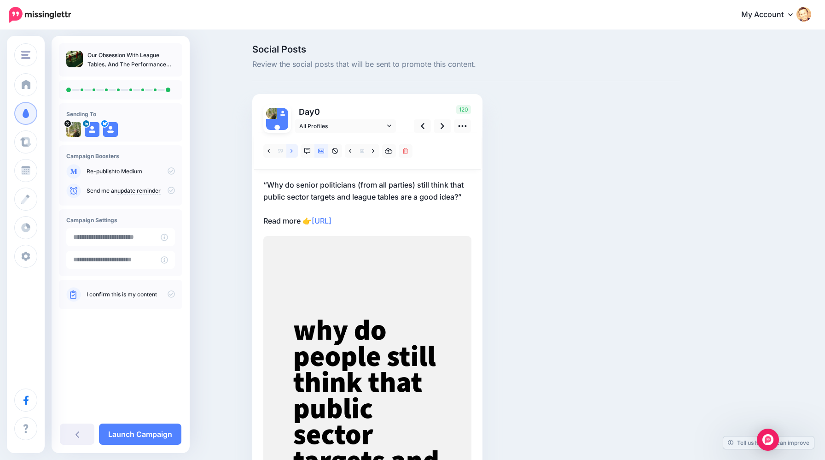
click at [292, 156] on link at bounding box center [292, 150] width 12 height 13
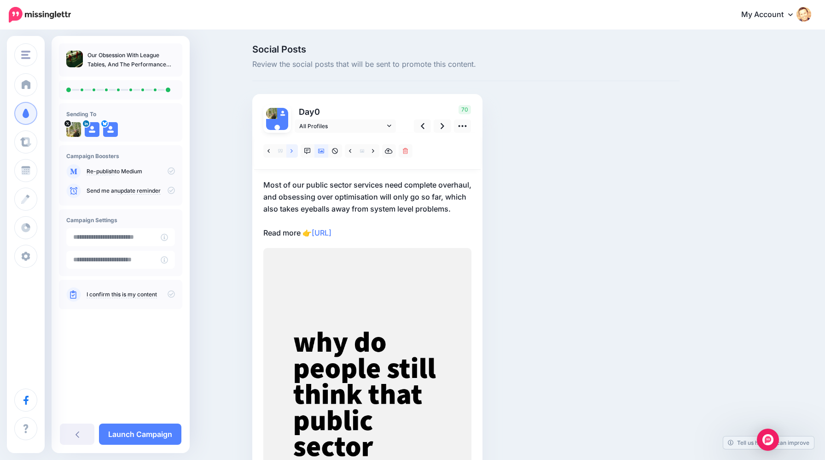
click at [292, 156] on link at bounding box center [292, 150] width 12 height 13
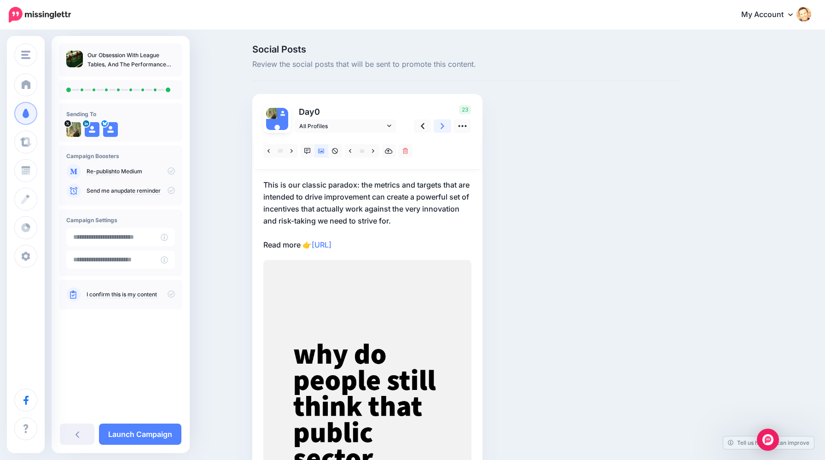
click at [443, 128] on icon at bounding box center [443, 126] width 4 height 10
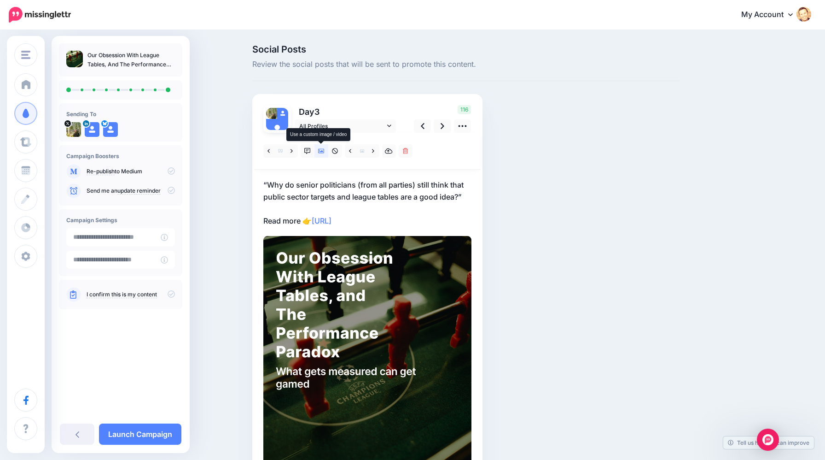
click at [320, 153] on icon at bounding box center [321, 151] width 6 height 5
click at [372, 156] on link at bounding box center [374, 150] width 12 height 13
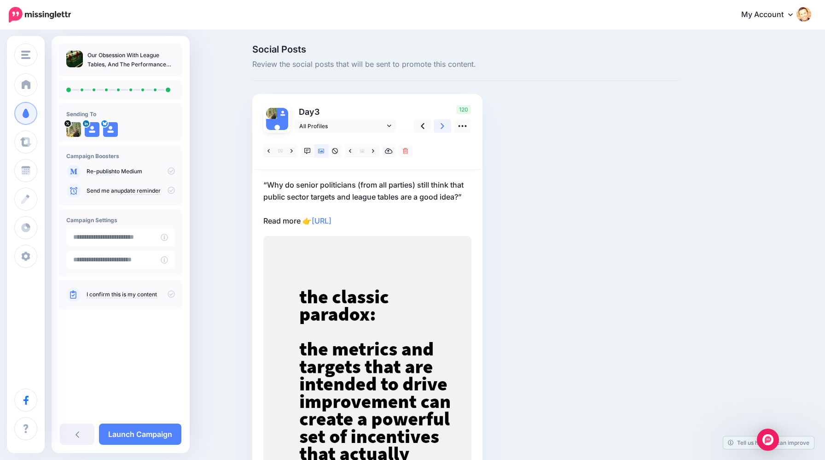
click at [442, 129] on icon at bounding box center [443, 126] width 4 height 10
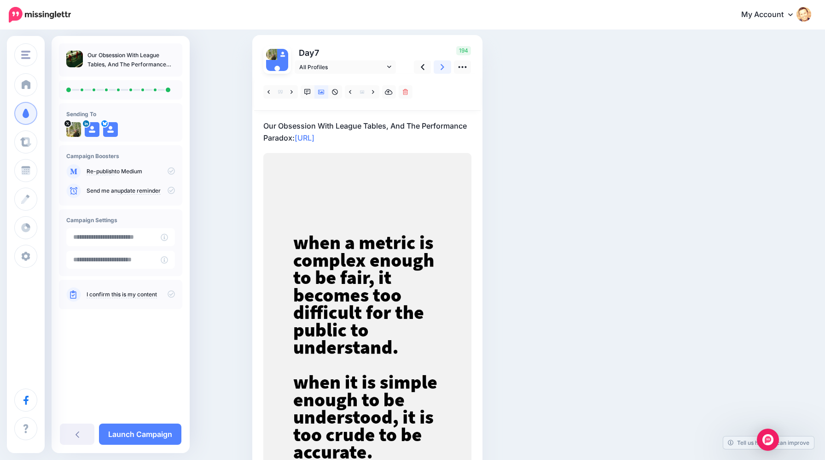
scroll to position [175, 0]
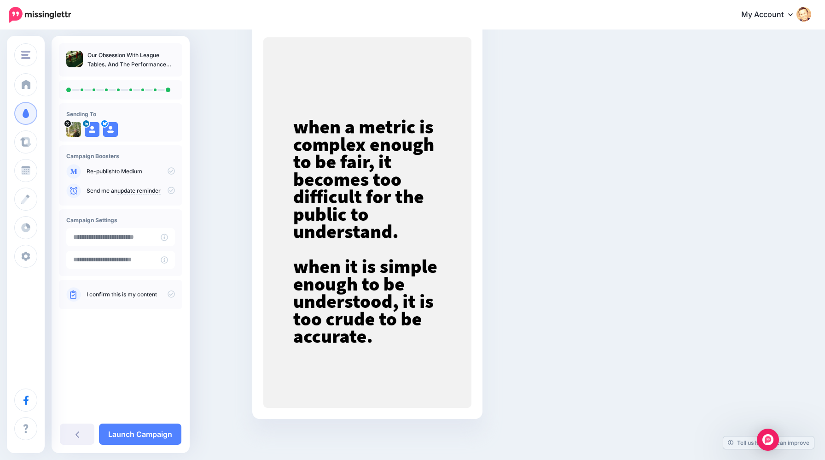
click at [73, 290] on icon at bounding box center [73, 294] width 6 height 8
click at [138, 431] on link "Launch Campaign" at bounding box center [140, 433] width 82 height 21
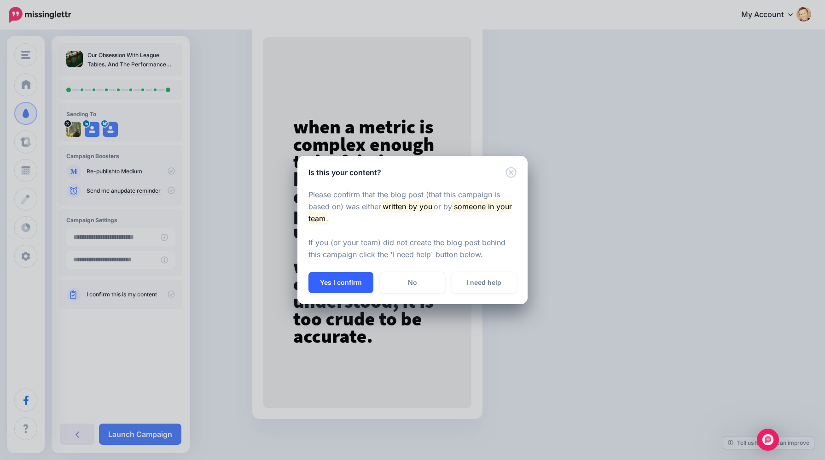
click at [321, 283] on button "Yes I confirm" at bounding box center [341, 282] width 65 height 21
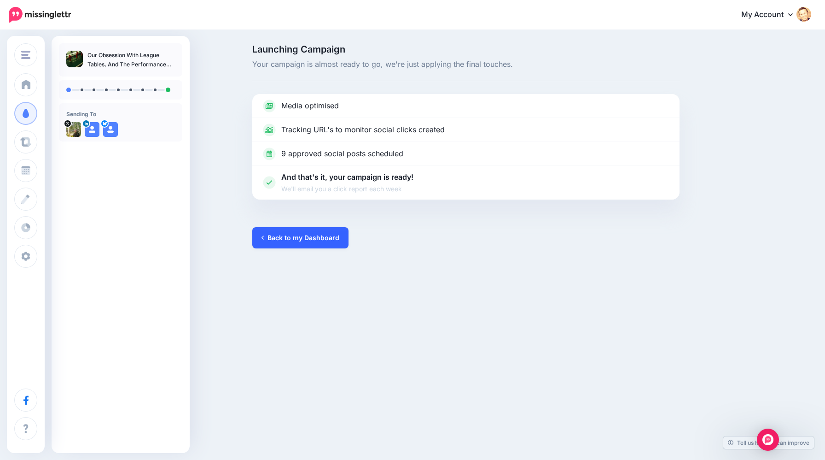
click at [294, 240] on link "Back to my Dashboard" at bounding box center [300, 237] width 96 height 21
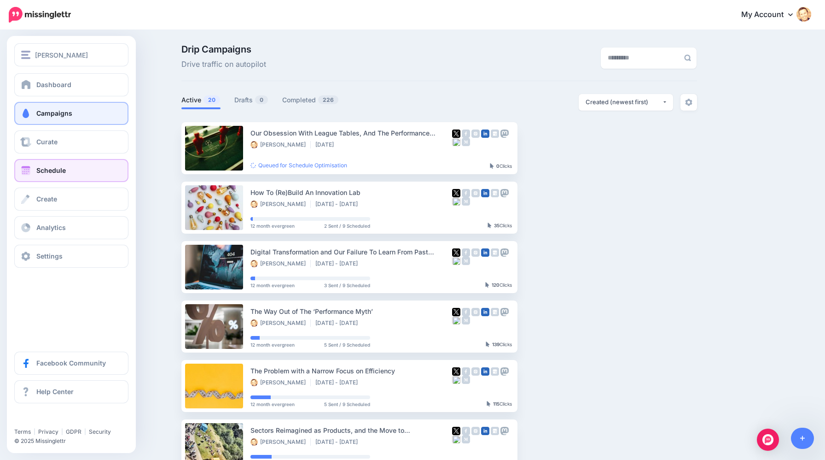
click at [44, 169] on span "Schedule" at bounding box center [50, 170] width 29 height 8
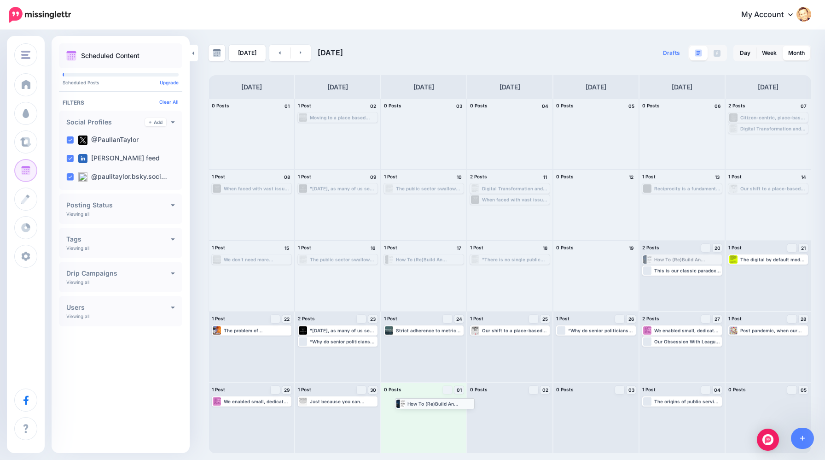
drag, startPoint x: 662, startPoint y: 258, endPoint x: 415, endPoint y: 402, distance: 286.3
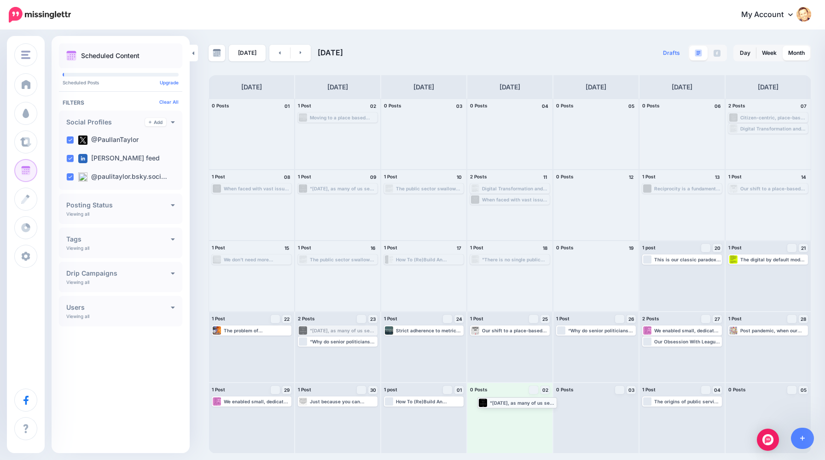
drag, startPoint x: 343, startPoint y: 330, endPoint x: 523, endPoint y: 402, distance: 193.5
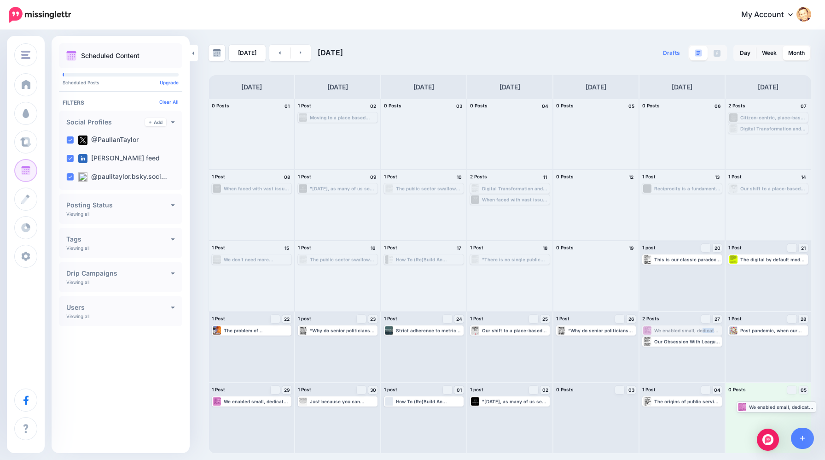
drag, startPoint x: 697, startPoint y: 328, endPoint x: 791, endPoint y: 404, distance: 121.2
click at [298, 56] on link at bounding box center [301, 53] width 21 height 17
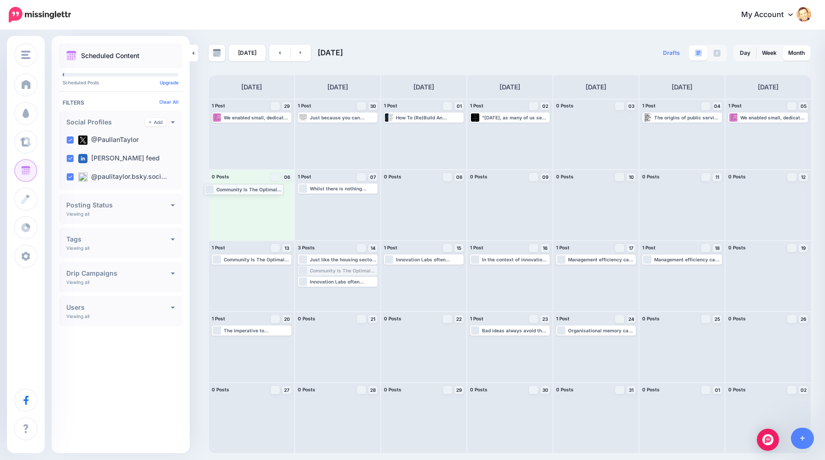
drag, startPoint x: 352, startPoint y: 272, endPoint x: 258, endPoint y: 192, distance: 123.5
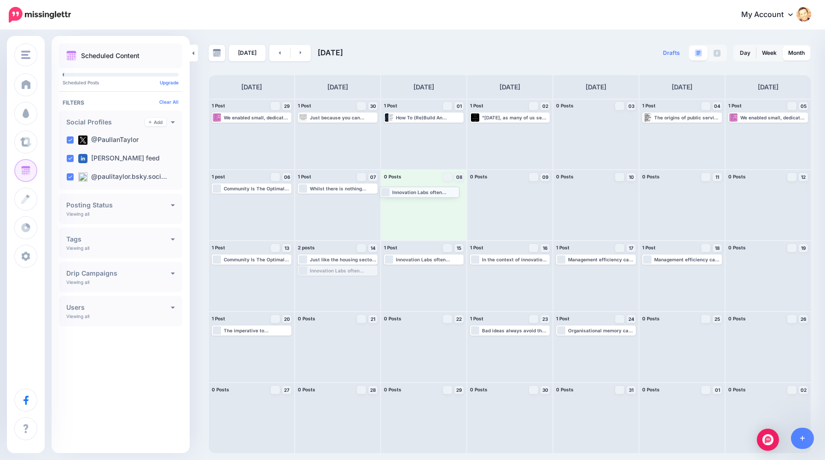
drag, startPoint x: 341, startPoint y: 271, endPoint x: 423, endPoint y: 192, distance: 114.0
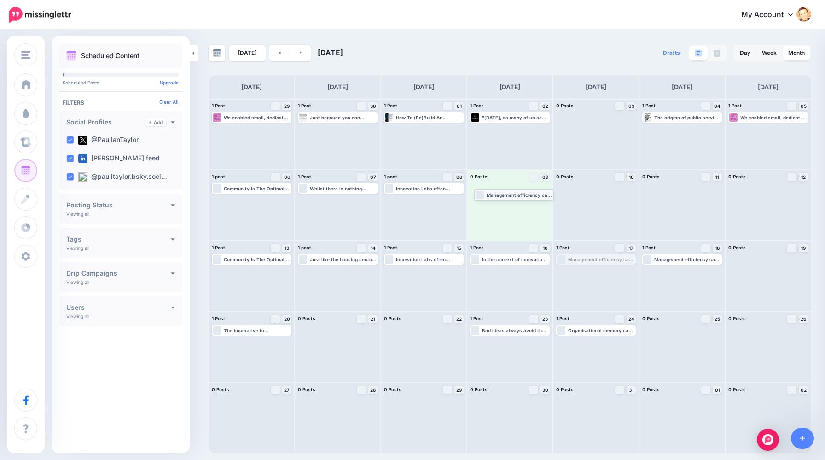
drag, startPoint x: 584, startPoint y: 258, endPoint x: 502, endPoint y: 193, distance: 104.6
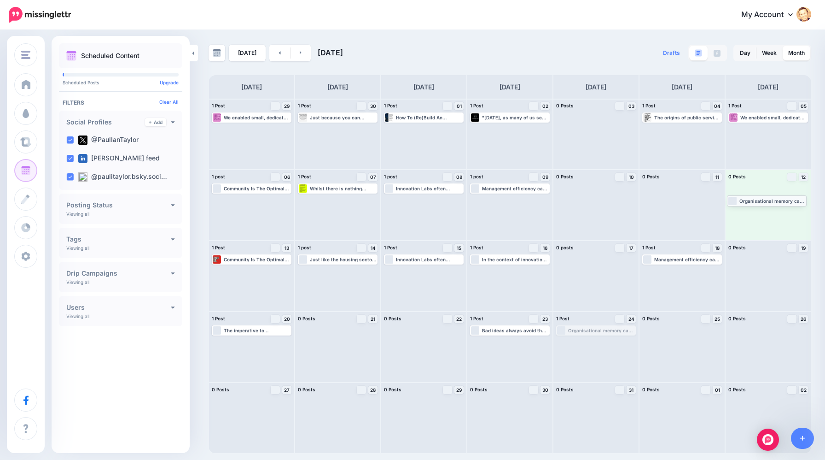
drag, startPoint x: 608, startPoint y: 331, endPoint x: 779, endPoint y: 202, distance: 214.4
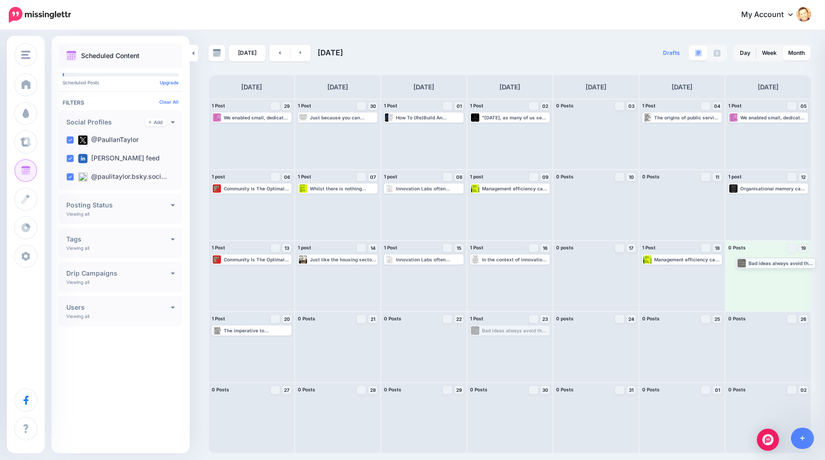
drag, startPoint x: 518, startPoint y: 333, endPoint x: 784, endPoint y: 265, distance: 274.7
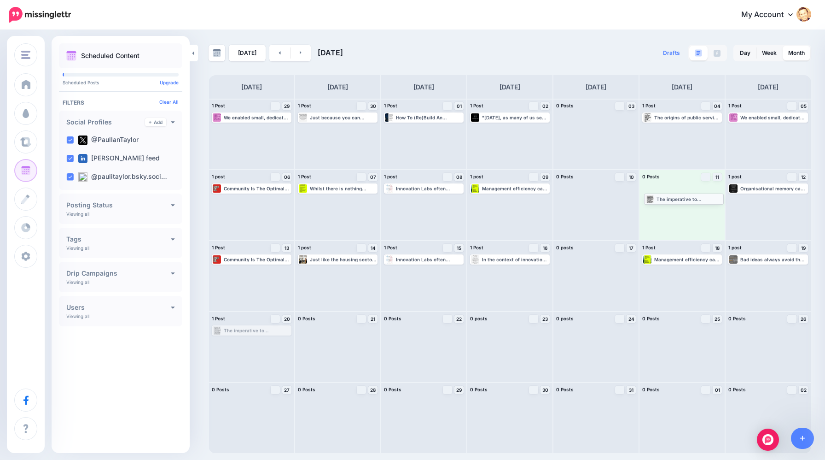
drag, startPoint x: 261, startPoint y: 331, endPoint x: 694, endPoint y: 200, distance: 452.3
